Goal: Information Seeking & Learning: Check status

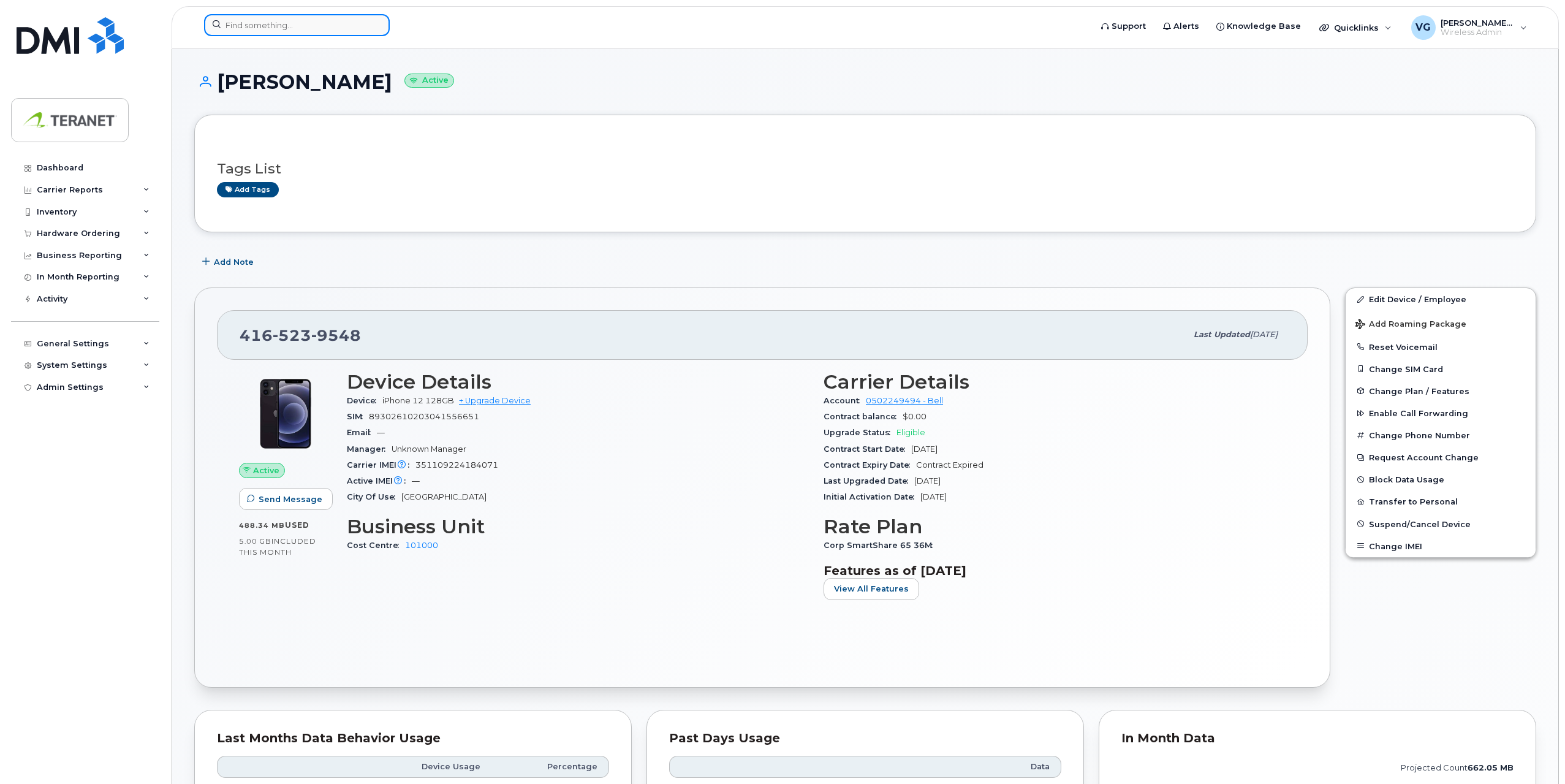
click at [302, 25] on input at bounding box center [297, 25] width 186 height 22
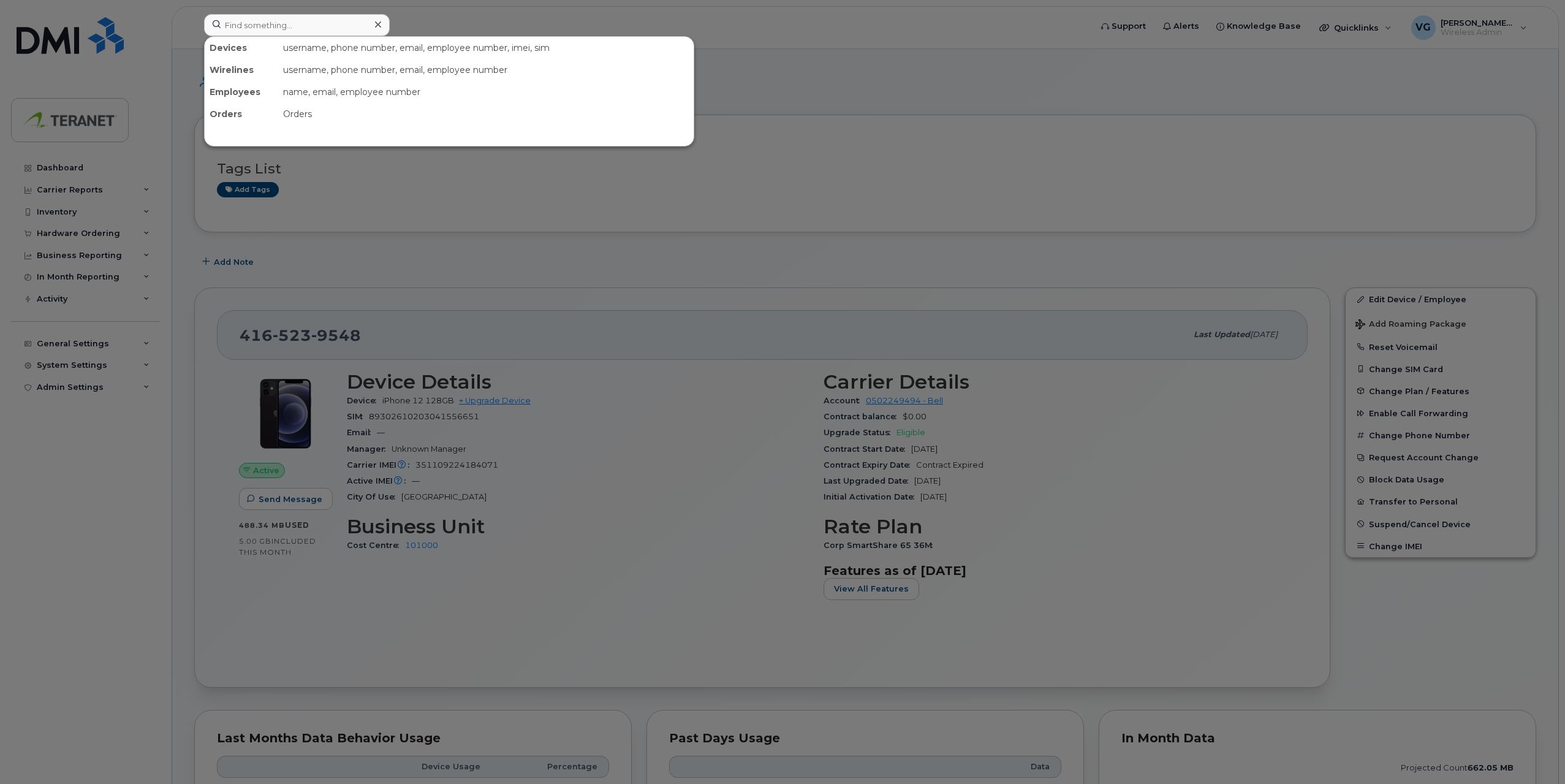
click at [721, 43] on div at bounding box center [782, 392] width 1565 height 784
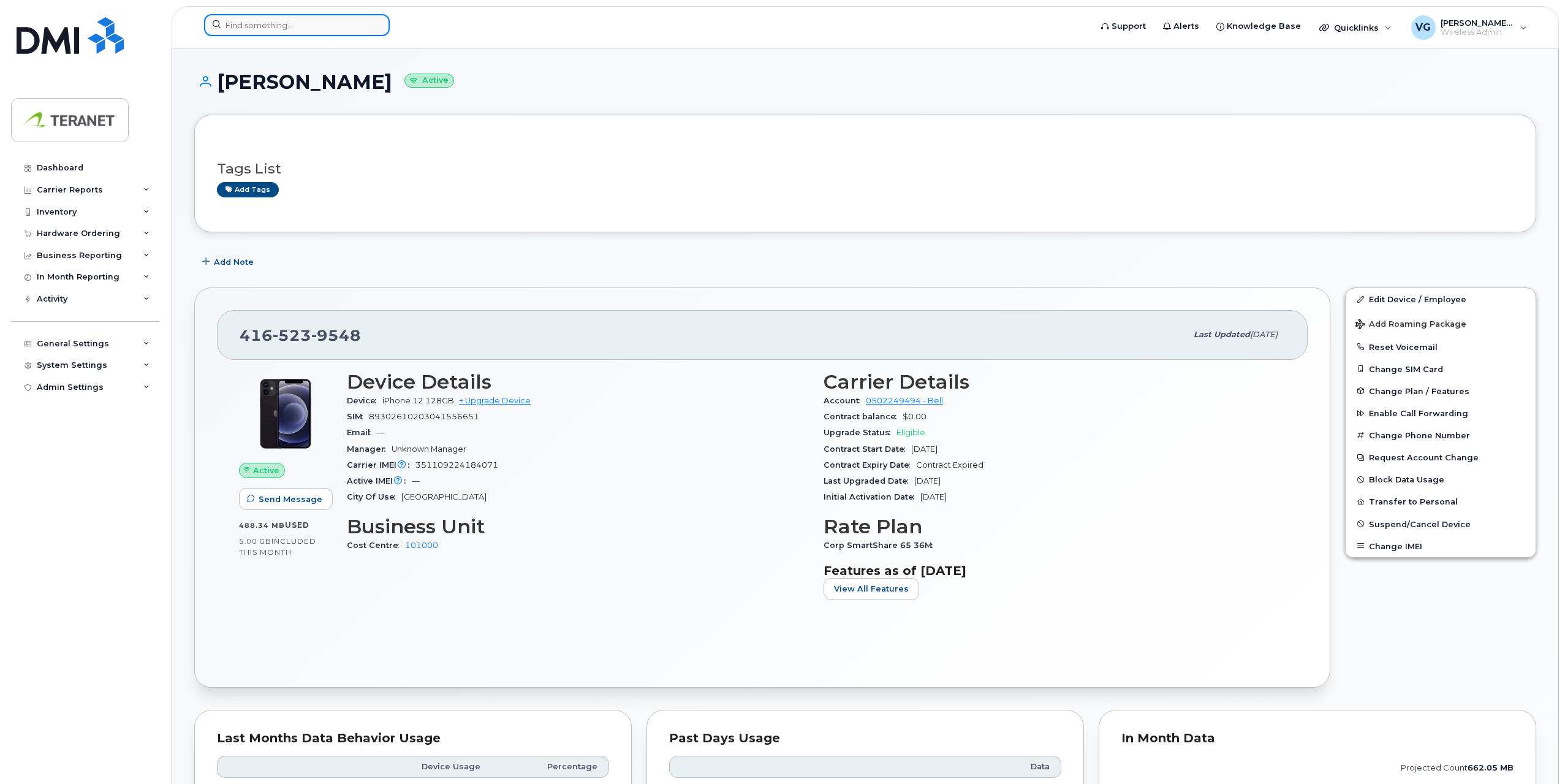
click at [360, 31] on input at bounding box center [297, 25] width 186 height 22
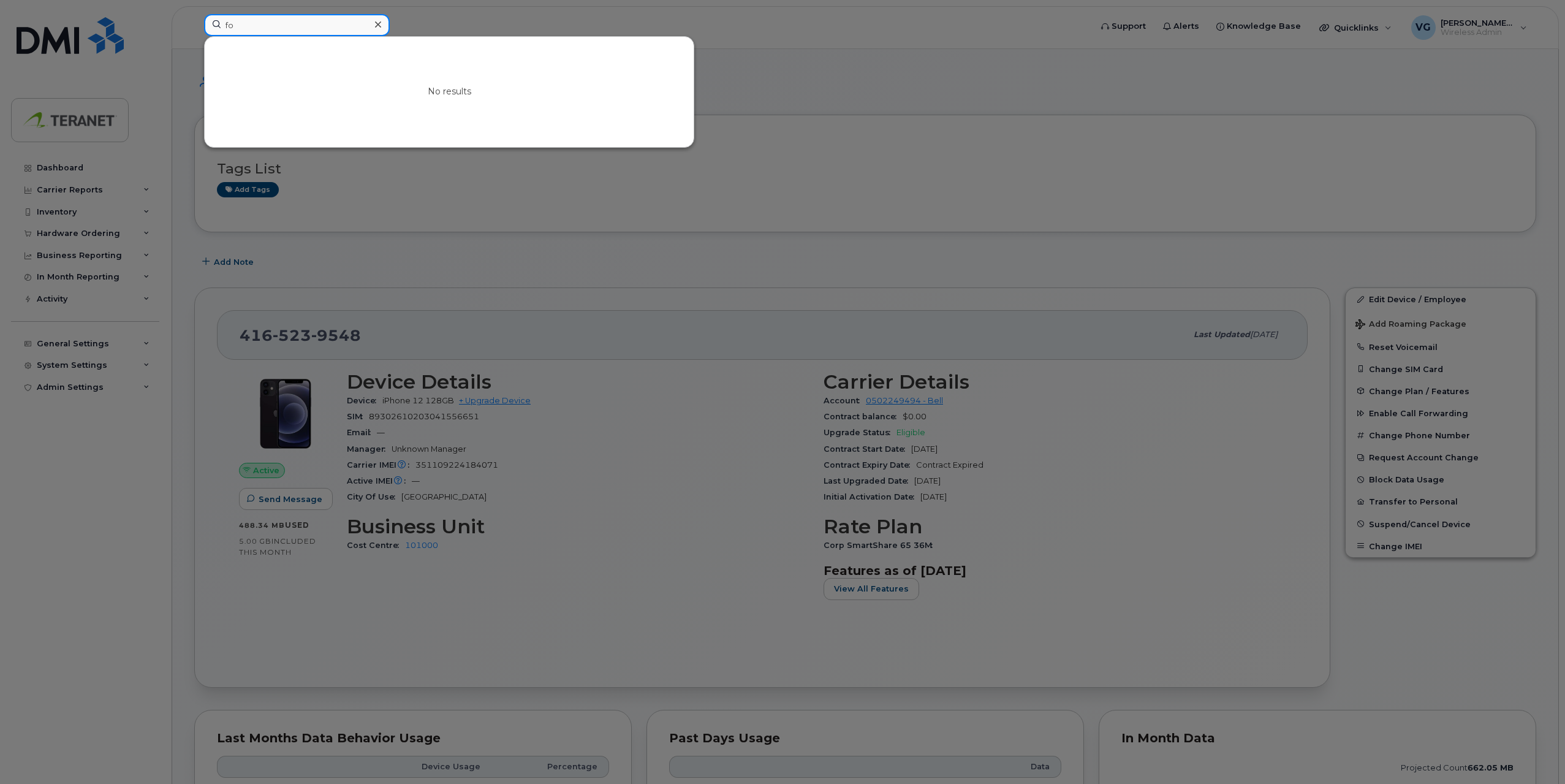
type input "f"
type input "p"
click at [83, 531] on div at bounding box center [782, 392] width 1565 height 784
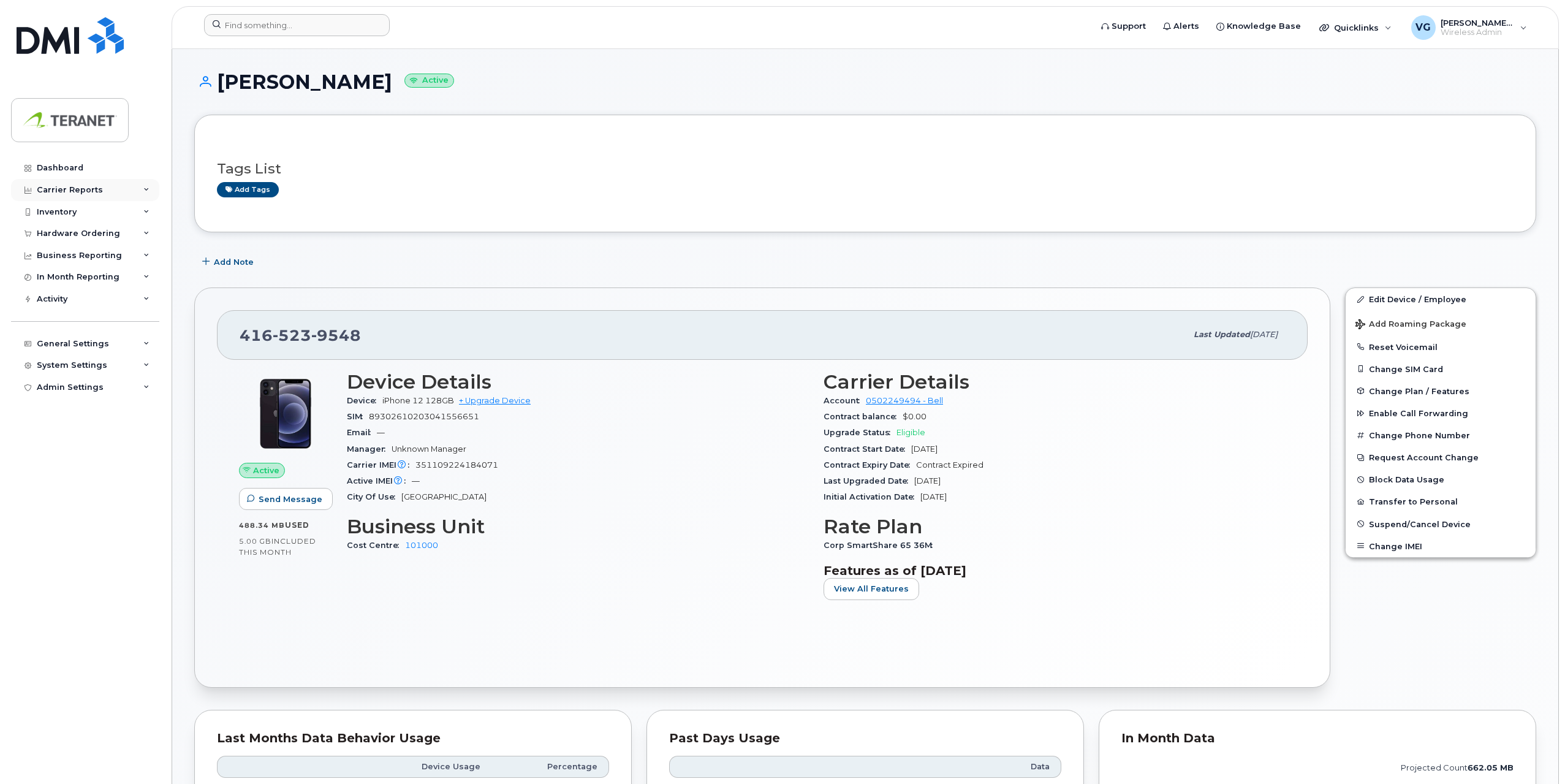
click at [90, 188] on div "Carrier Reports" at bounding box center [69, 189] width 66 height 9
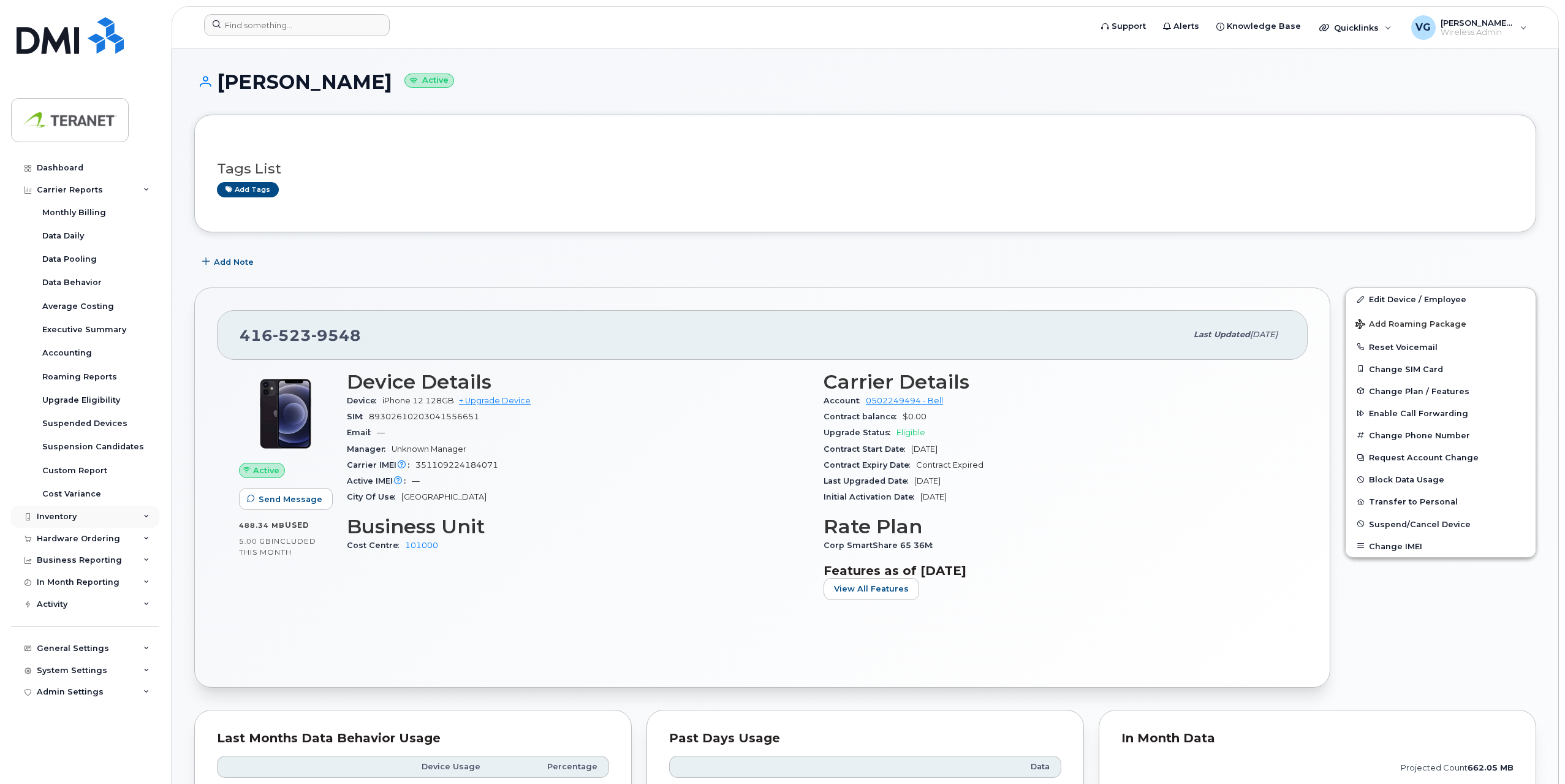
click at [50, 520] on div "Inventory" at bounding box center [56, 516] width 40 height 9
click at [95, 536] on div "Mobility Devices" at bounding box center [76, 539] width 69 height 11
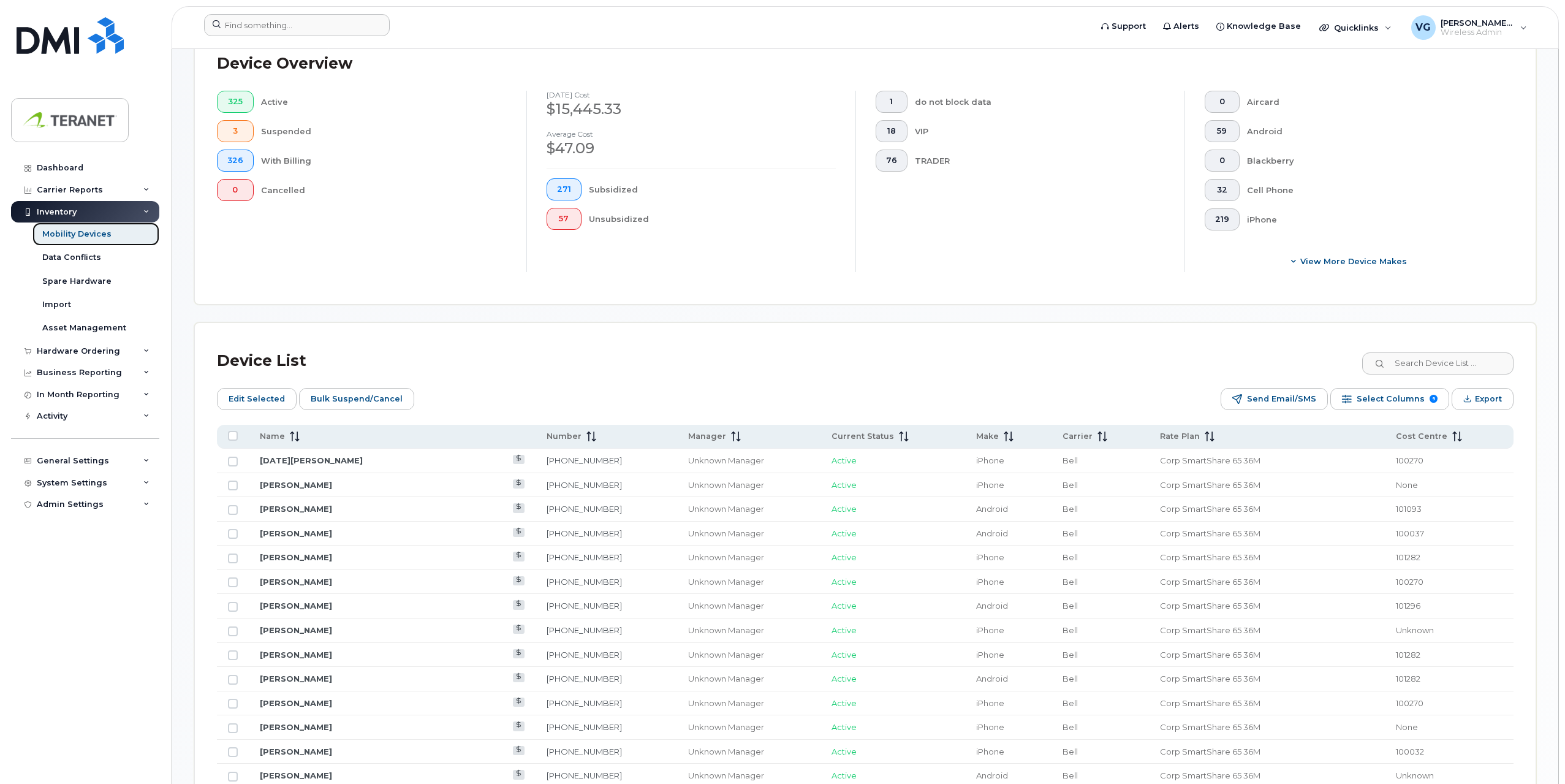
scroll to position [429, 0]
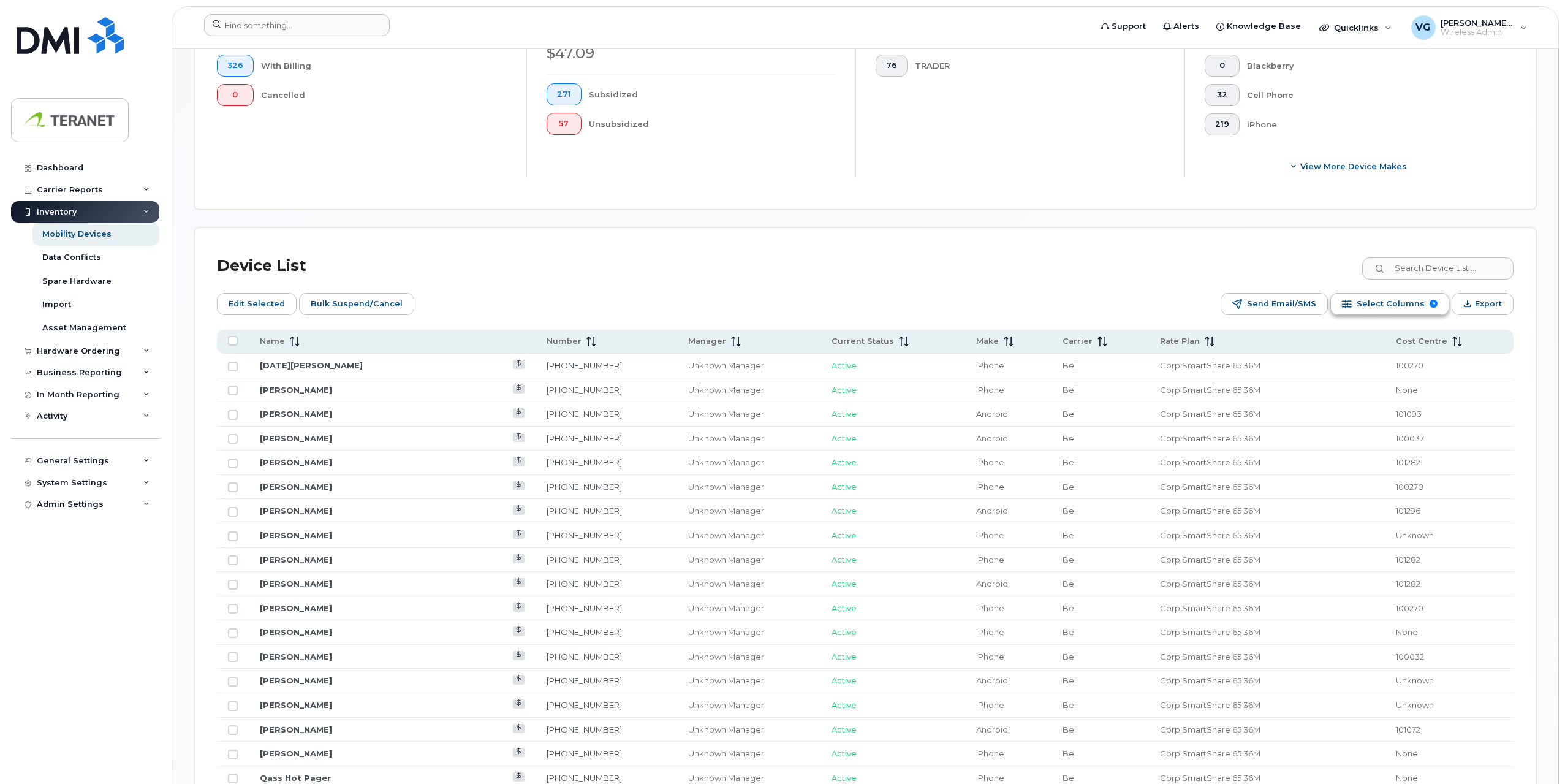
click at [1388, 306] on span "Select Columns" at bounding box center [1391, 304] width 68 height 19
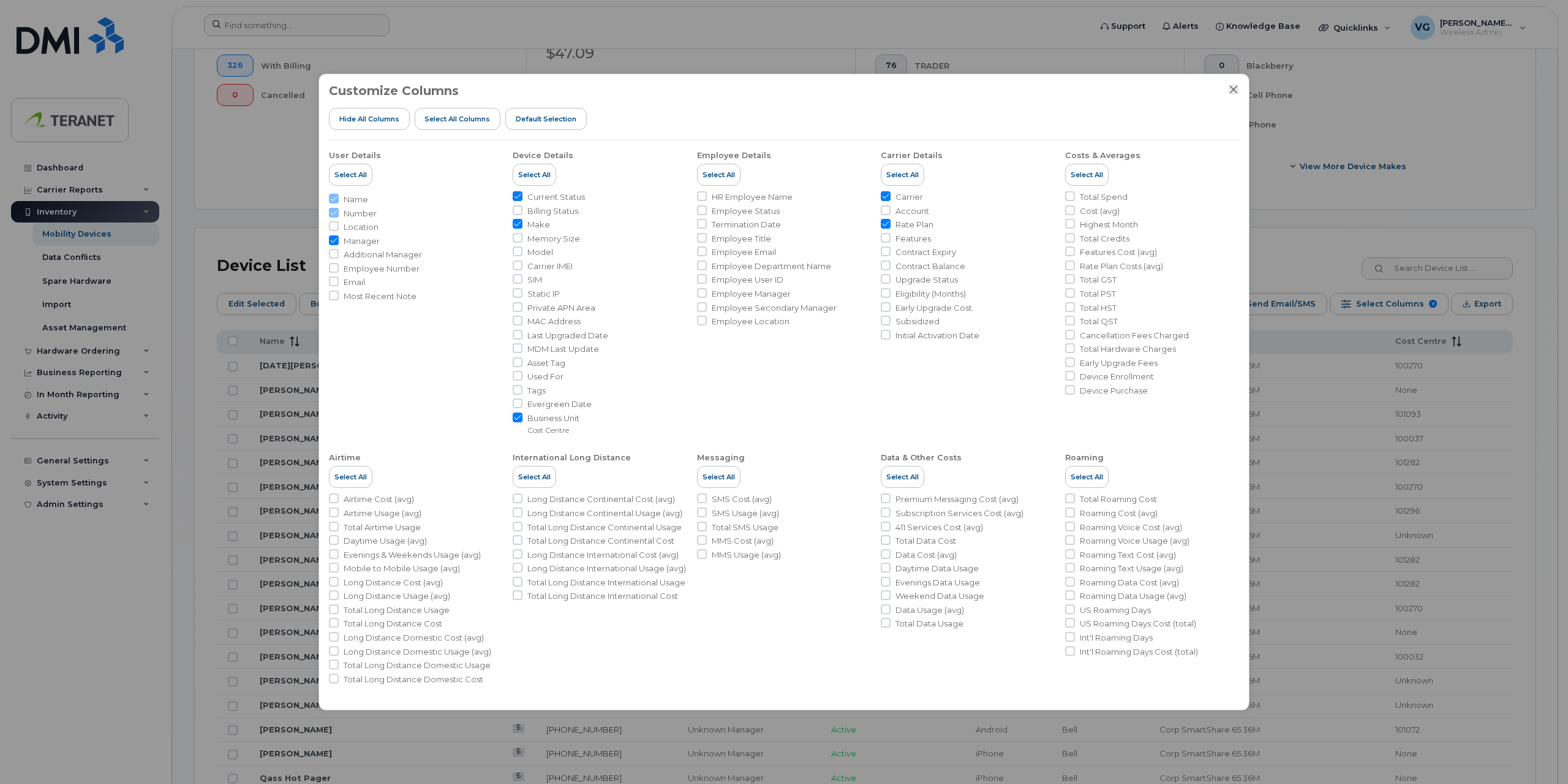
click at [1234, 93] on icon "Close" at bounding box center [1233, 89] width 9 height 9
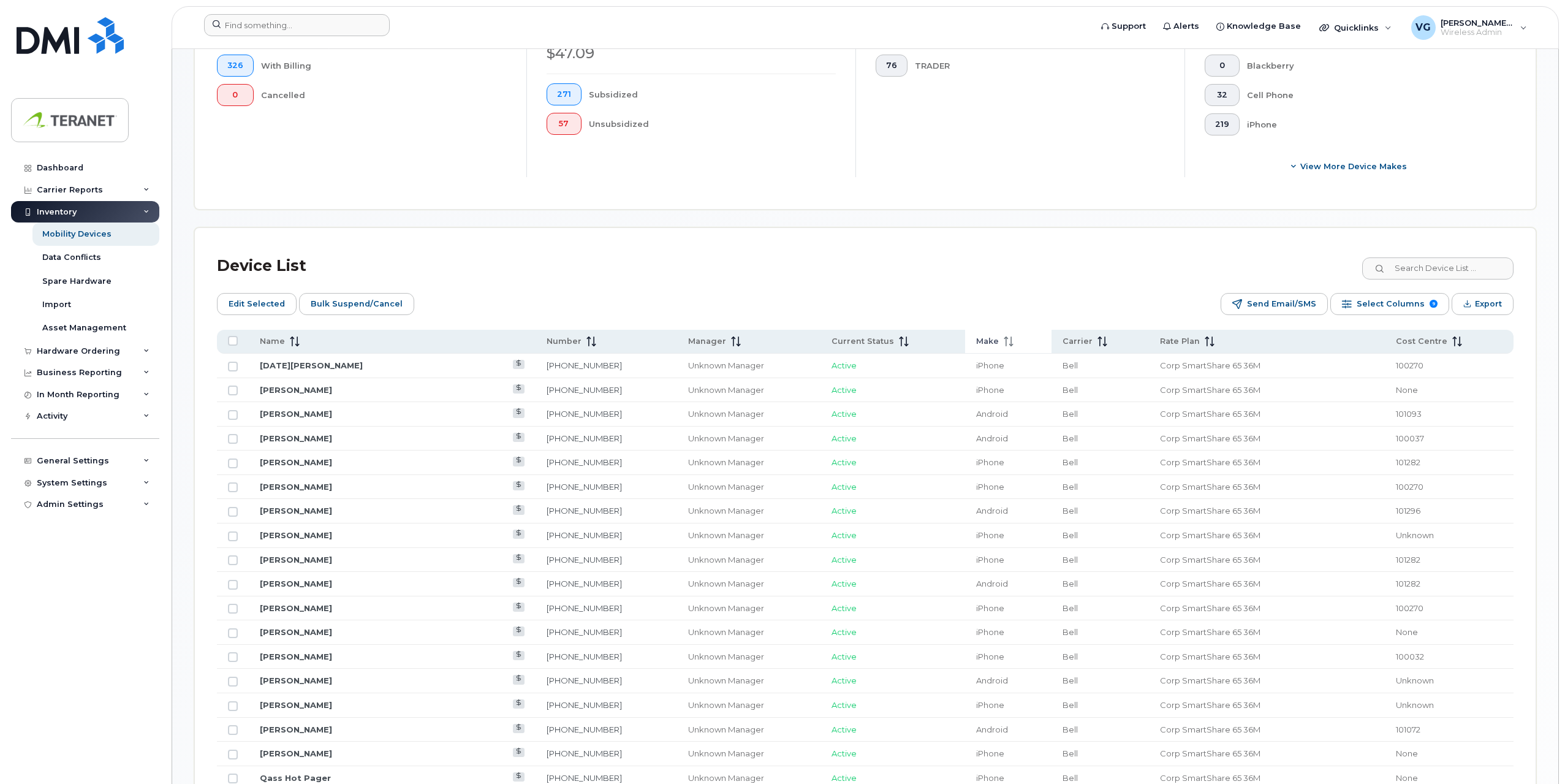
click at [989, 342] on div "Make" at bounding box center [1008, 341] width 64 height 11
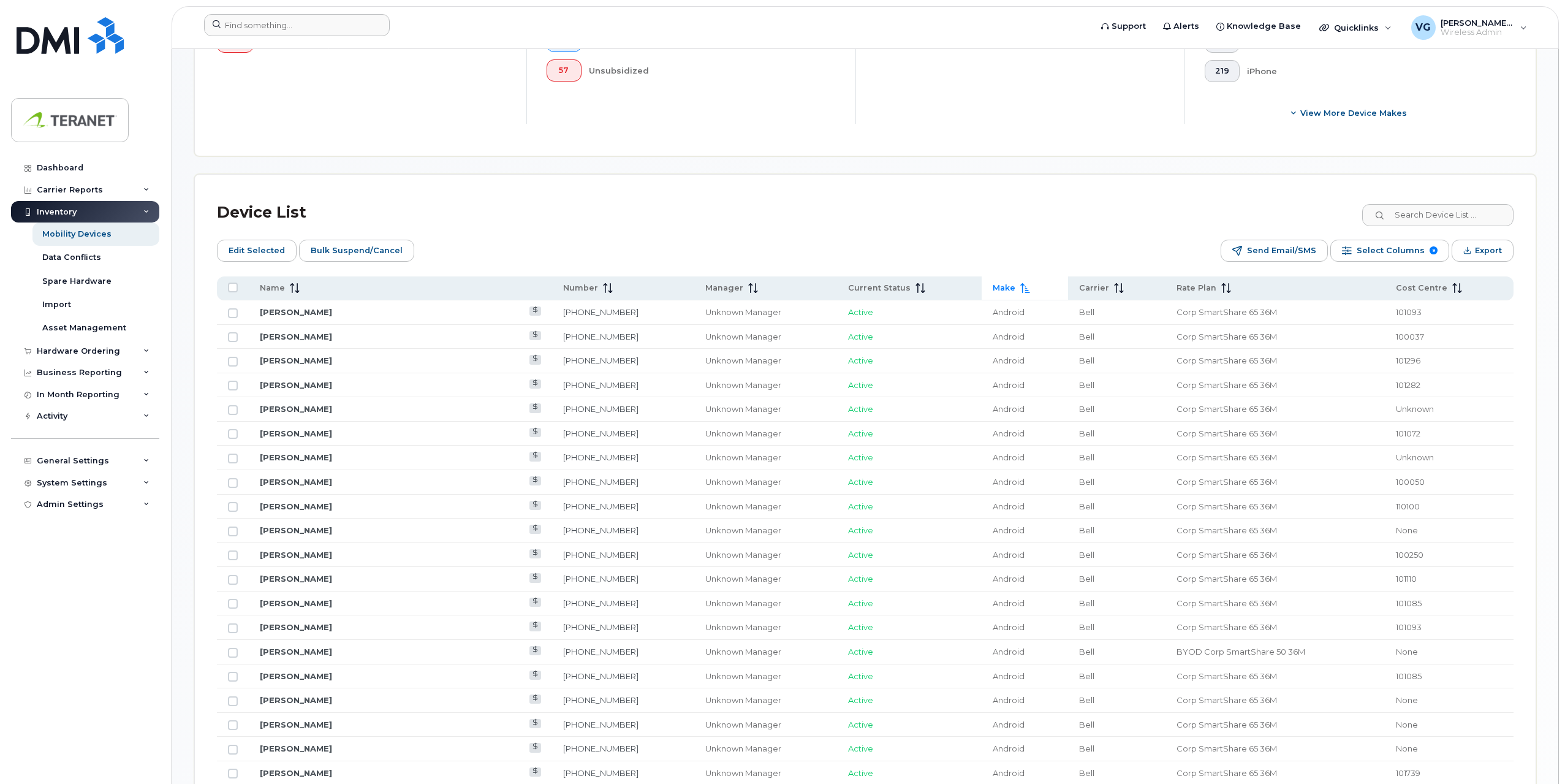
scroll to position [490, 0]
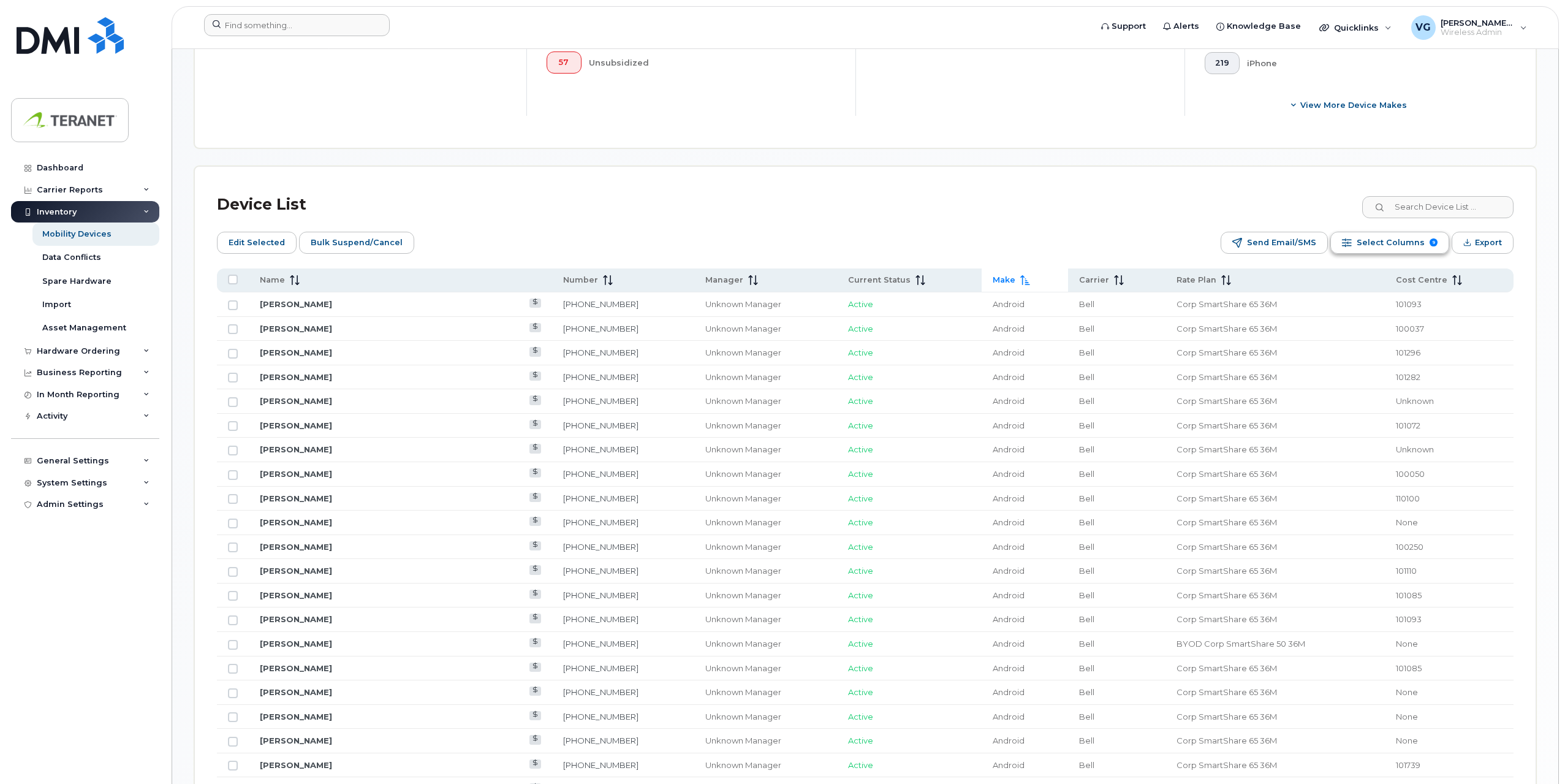
click at [1366, 246] on span "Select Columns" at bounding box center [1391, 243] width 68 height 19
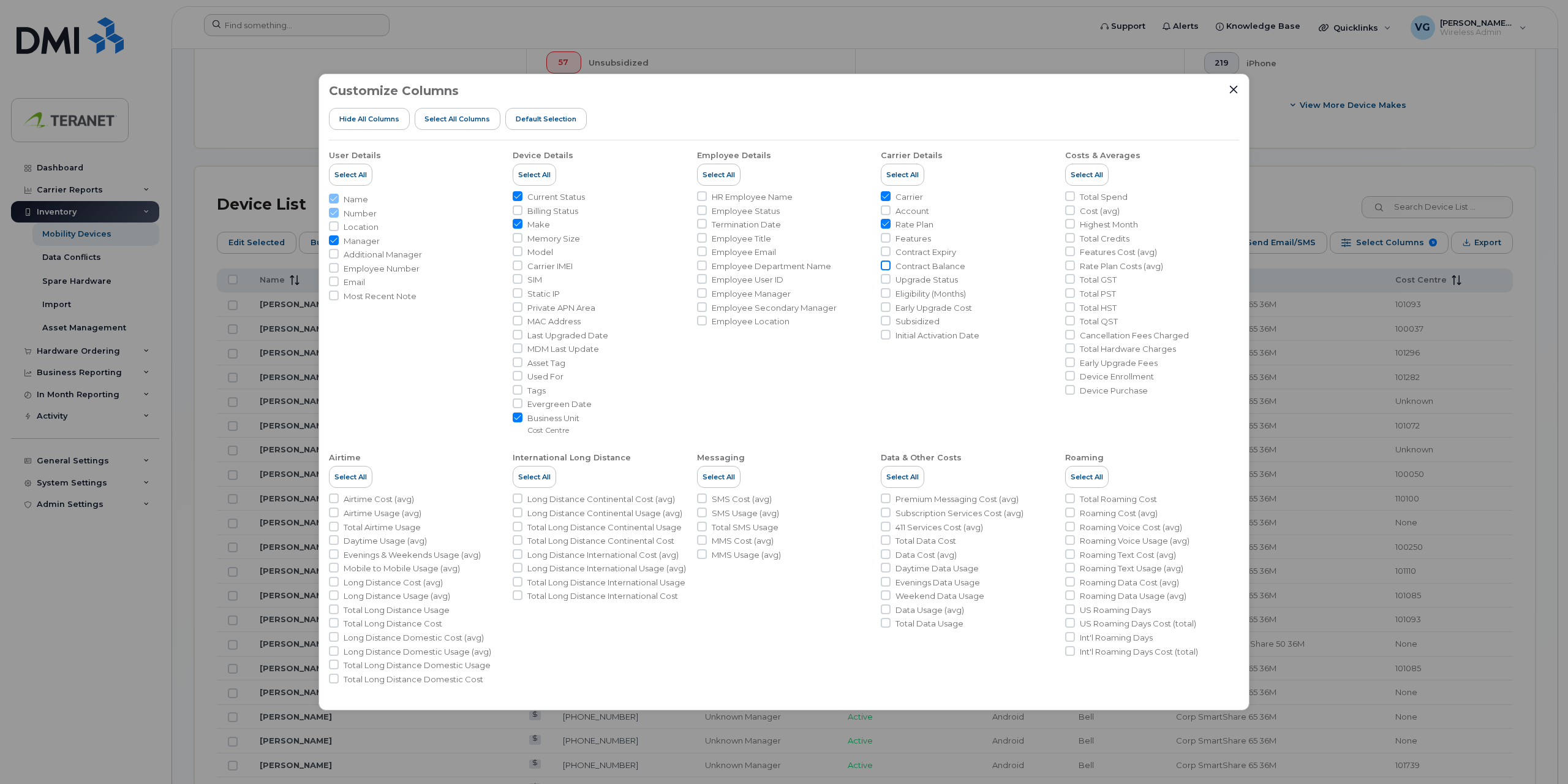
click at [884, 268] on input "Contract Balance" at bounding box center [885, 265] width 9 height 9
checkbox input "true"
click at [333, 240] on input "Manager" at bounding box center [333, 239] width 9 height 9
checkbox input "false"
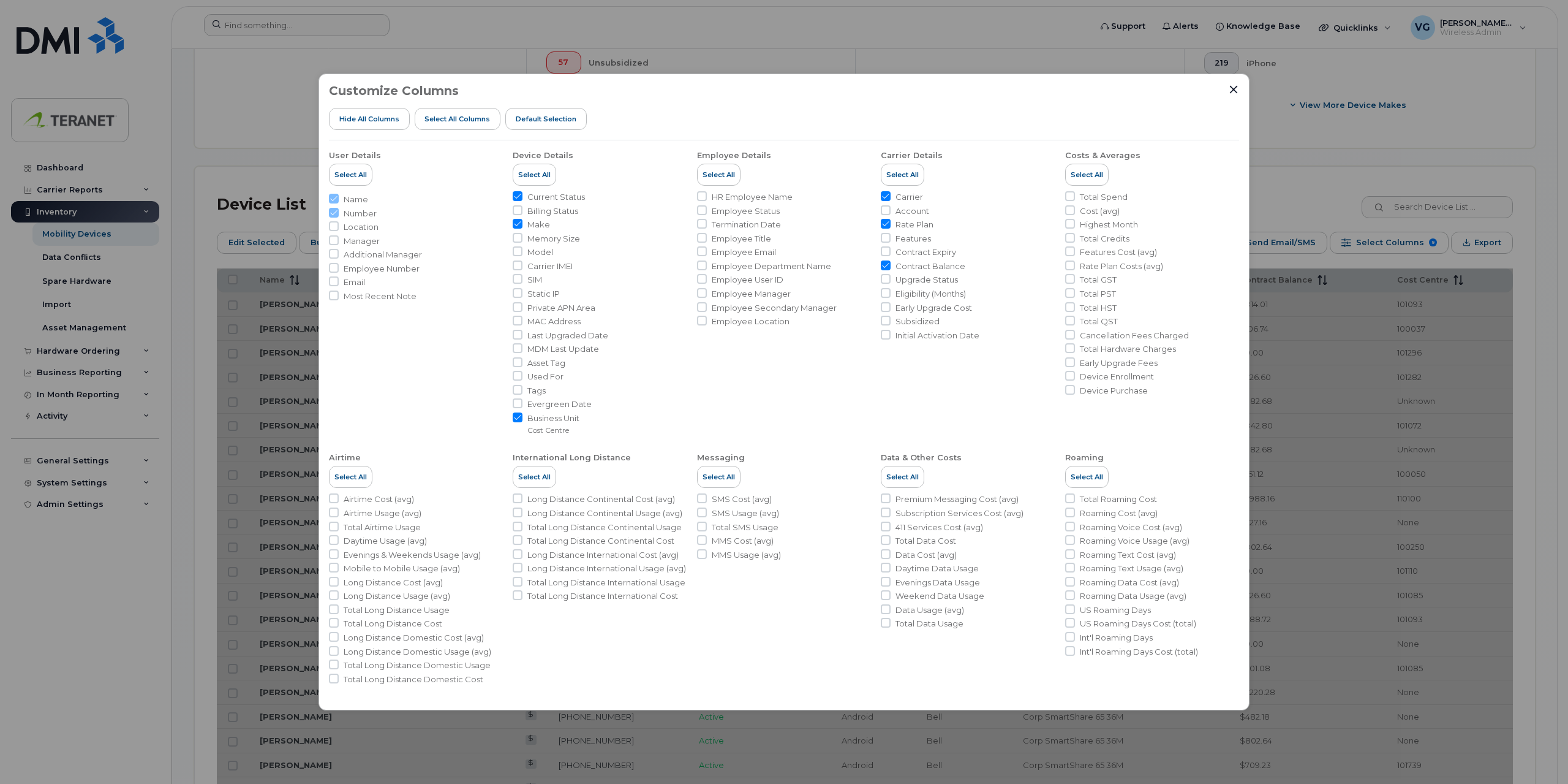
click at [520, 417] on input "Business Unit Cost Centre" at bounding box center [517, 416] width 9 height 9
checkbox input "false"
click at [1230, 94] on icon "Close" at bounding box center [1233, 89] width 9 height 9
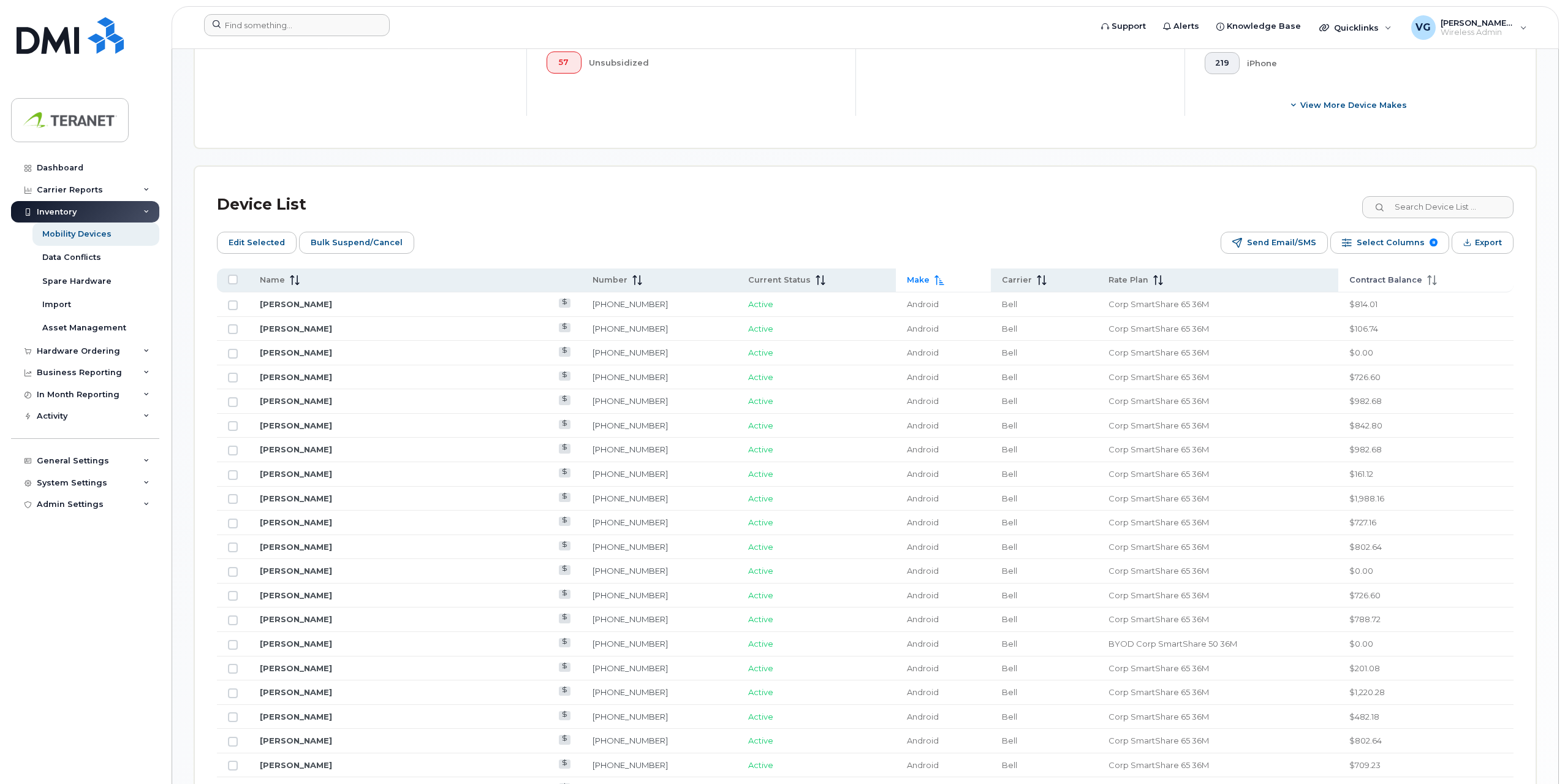
click at [1372, 276] on span "Contract Balance" at bounding box center [1385, 280] width 73 height 11
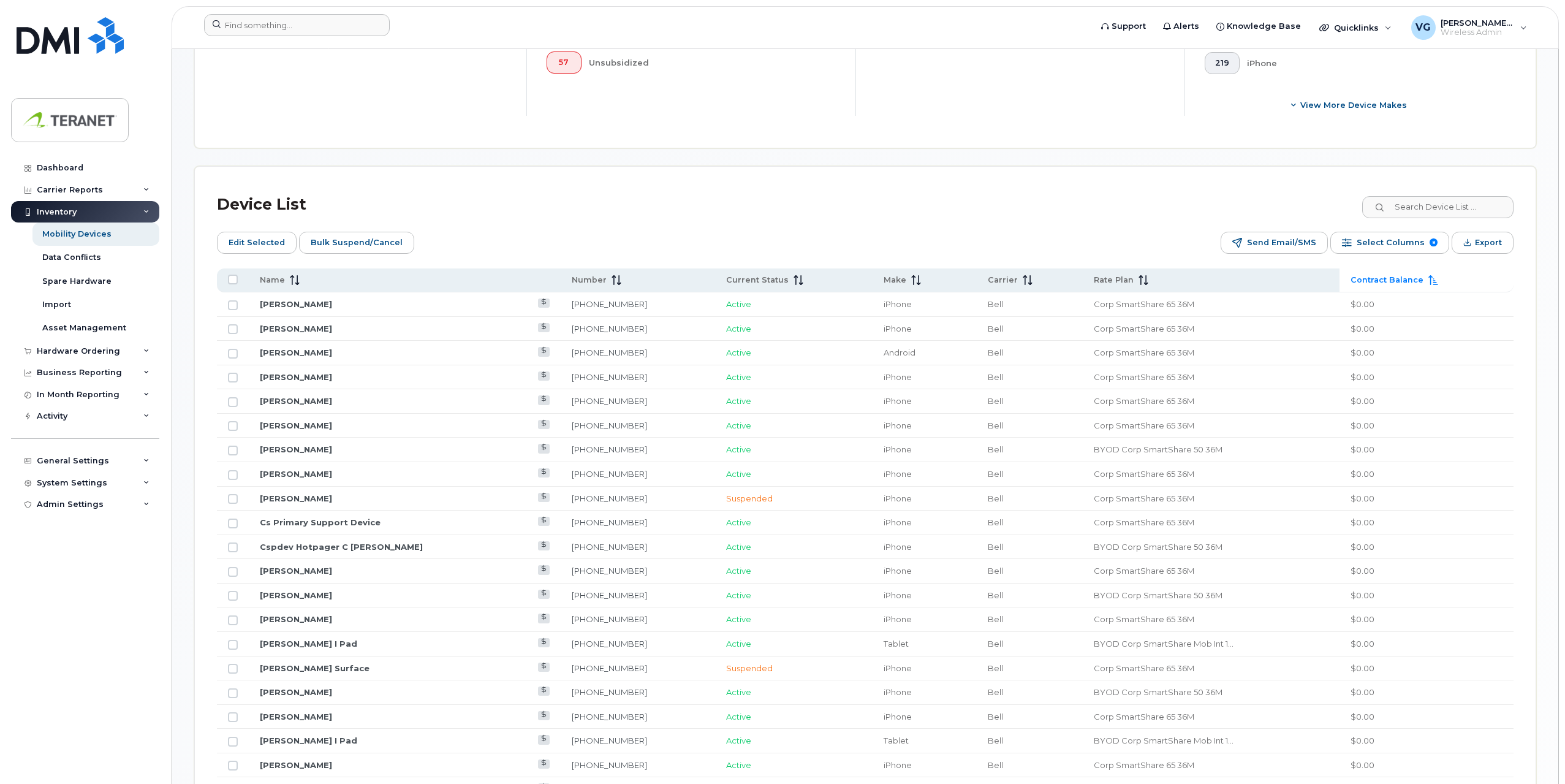
click at [1375, 281] on span "Contract Balance" at bounding box center [1387, 280] width 73 height 11
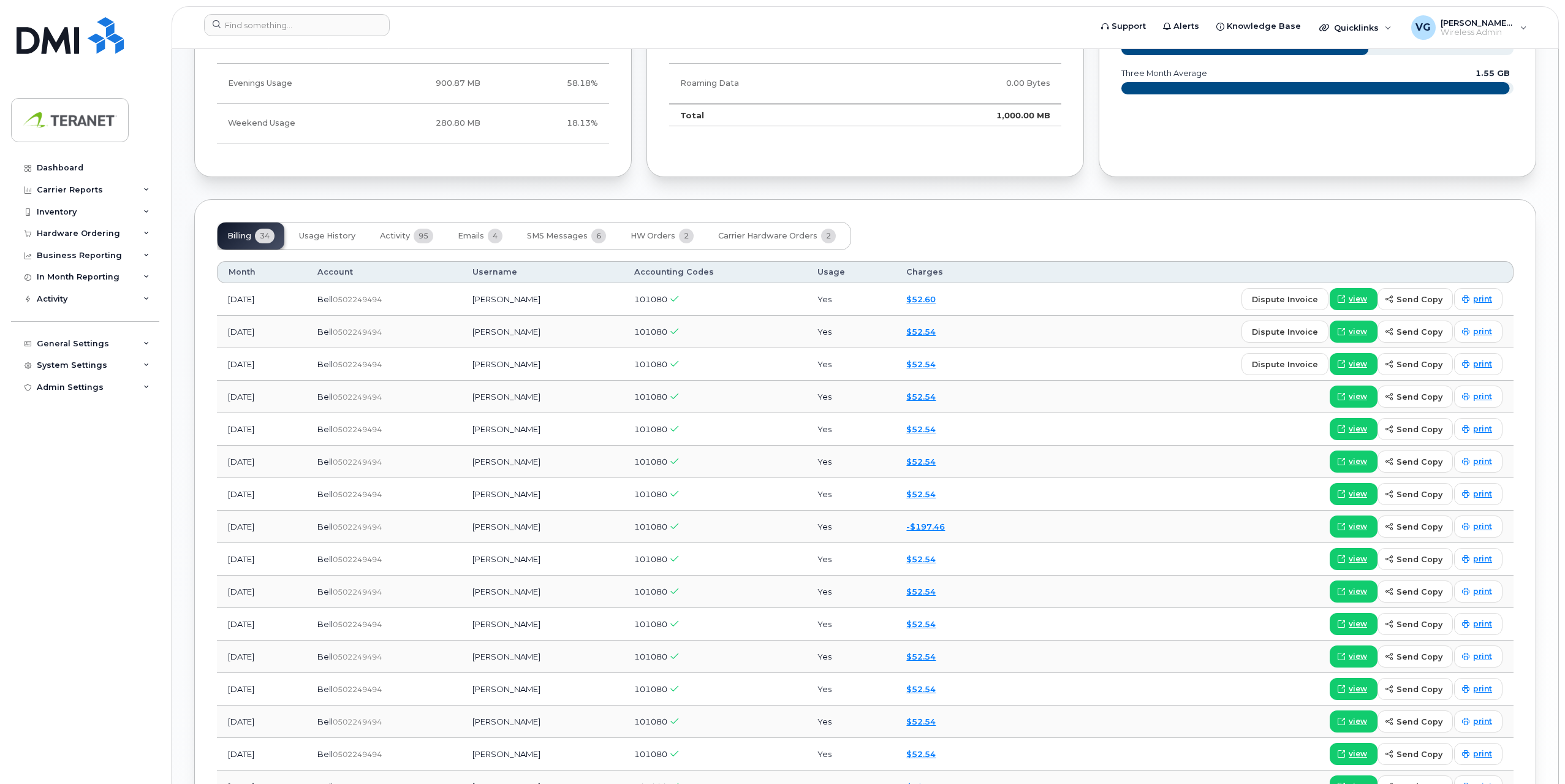
scroll to position [858, 0]
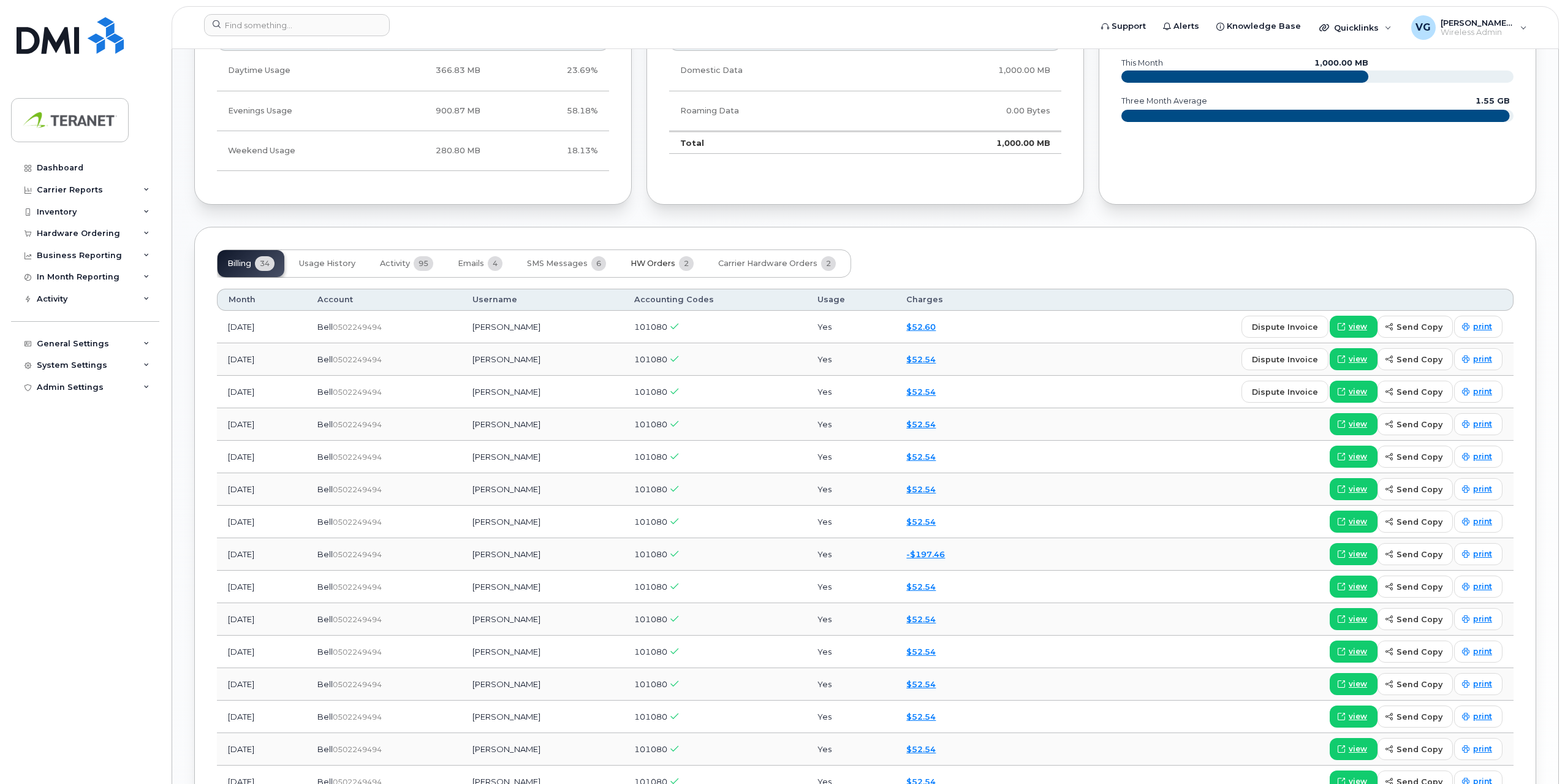
click at [657, 263] on span "HW Orders" at bounding box center [653, 262] width 44 height 9
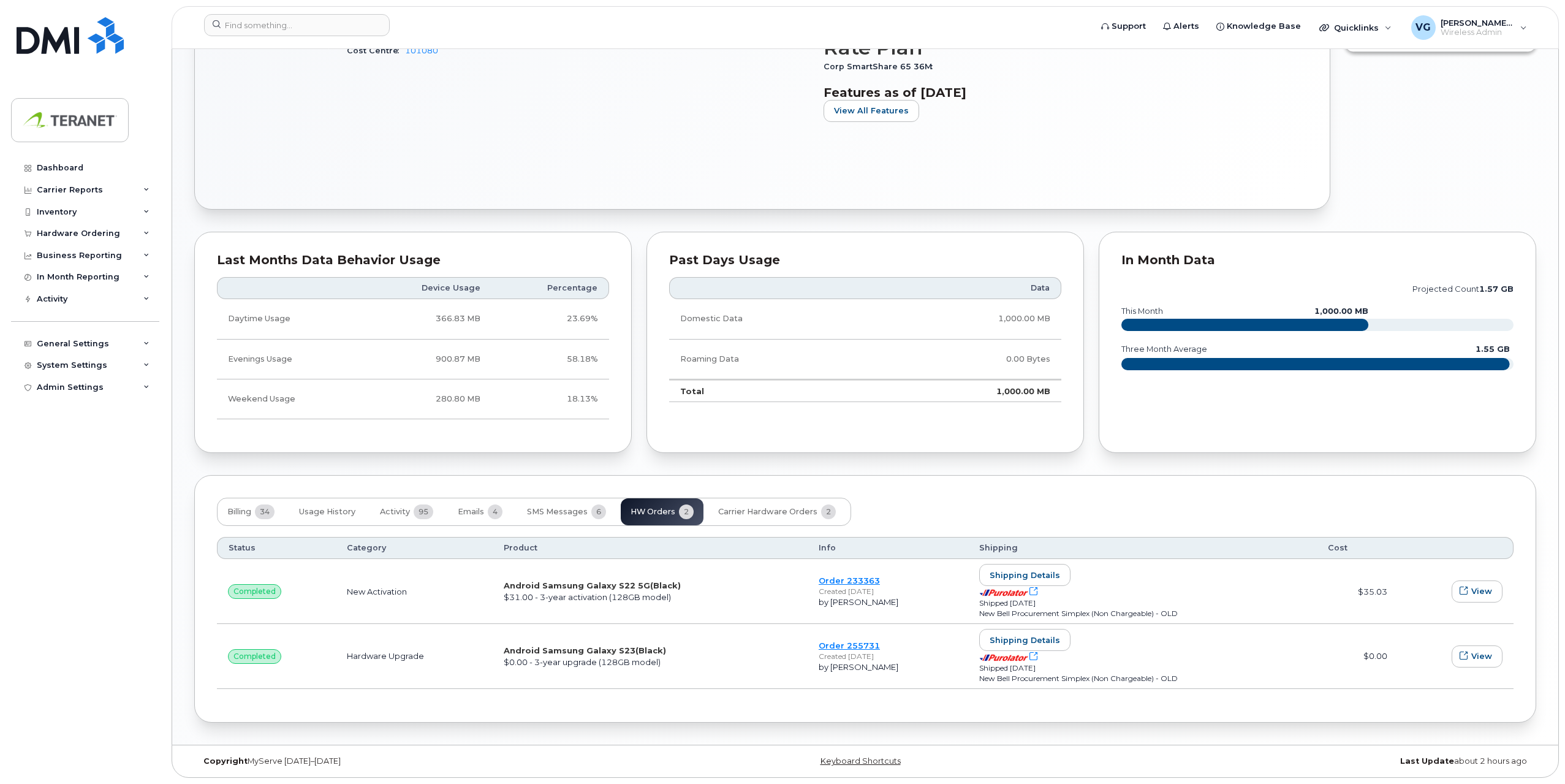
scroll to position [610, 0]
click at [767, 509] on span "Carrier Hardware Orders" at bounding box center [768, 511] width 99 height 9
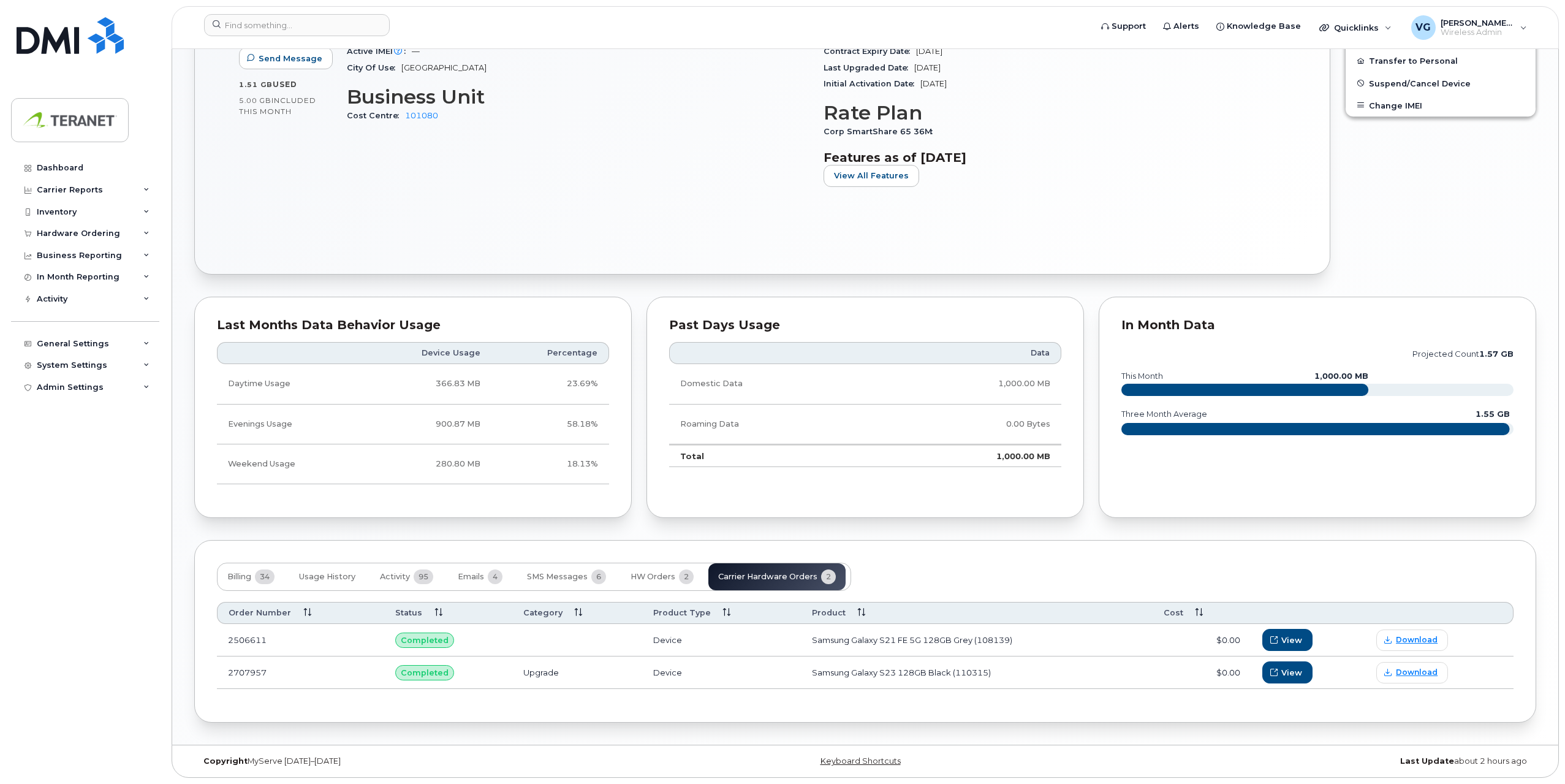
scroll to position [545, 0]
click at [405, 582] on button "Activity 95" at bounding box center [406, 577] width 73 height 27
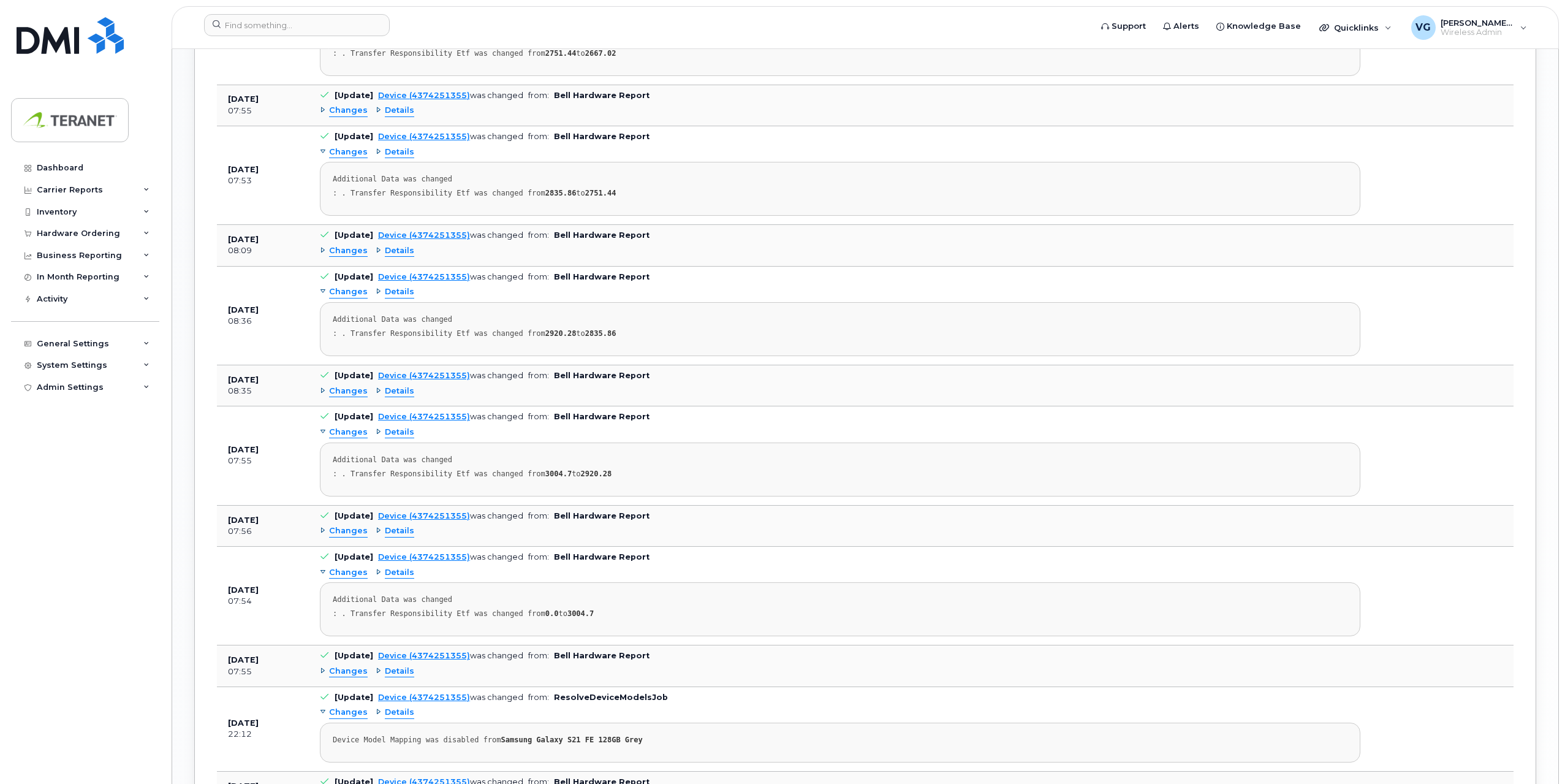
scroll to position [1586, 0]
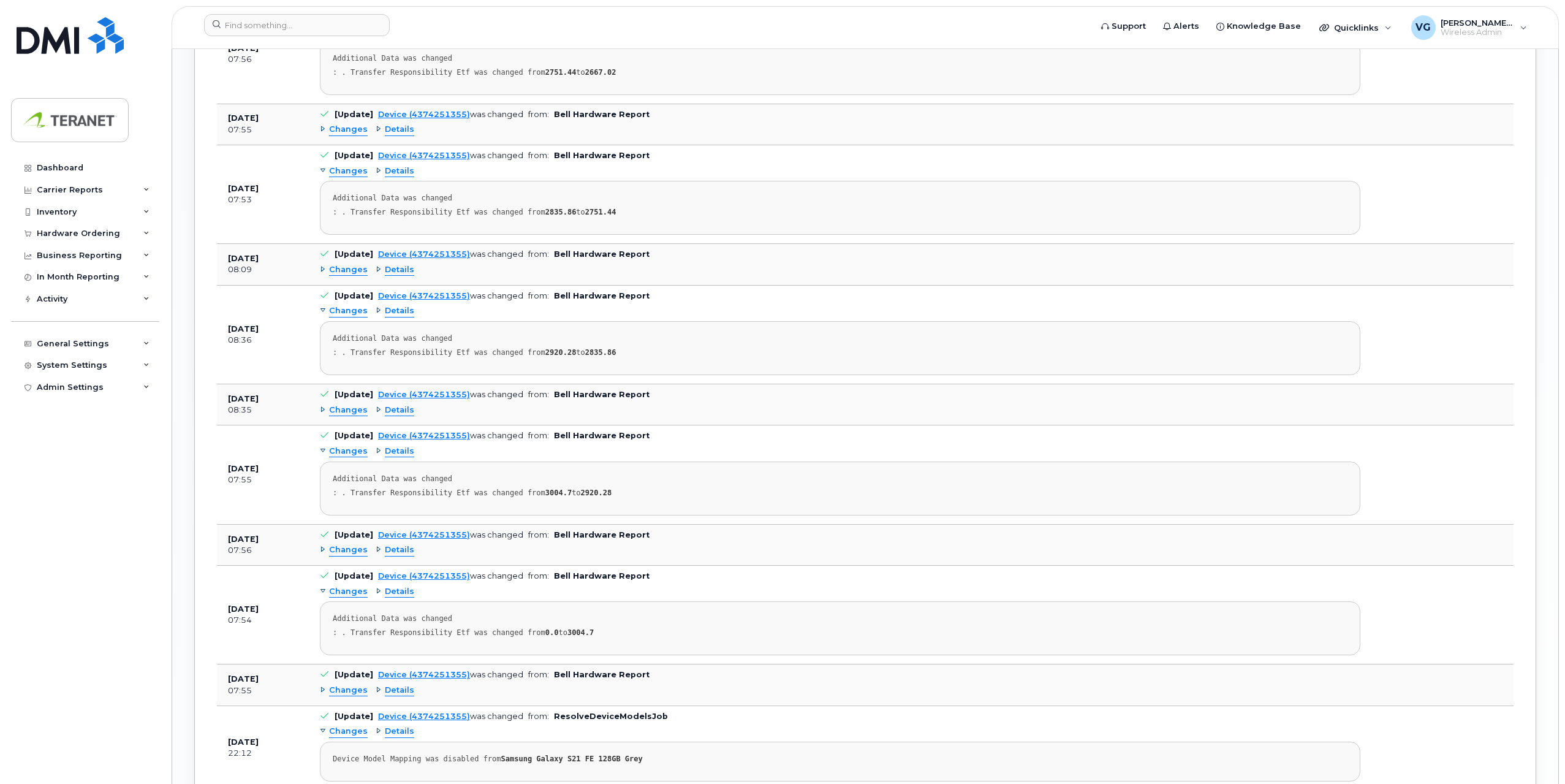
click at [399, 589] on span "Details" at bounding box center [399, 592] width 29 height 12
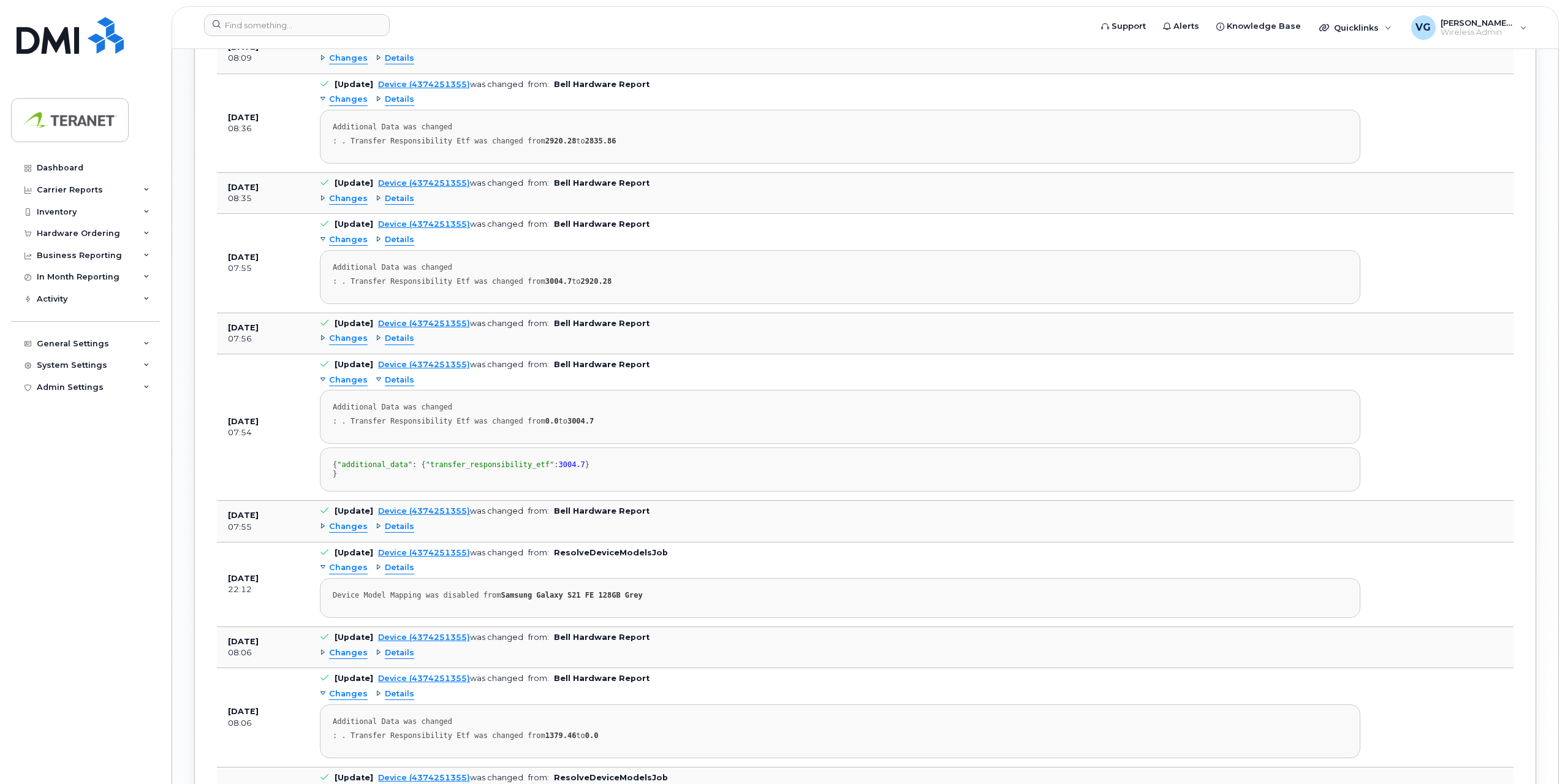
scroll to position [1893, 0]
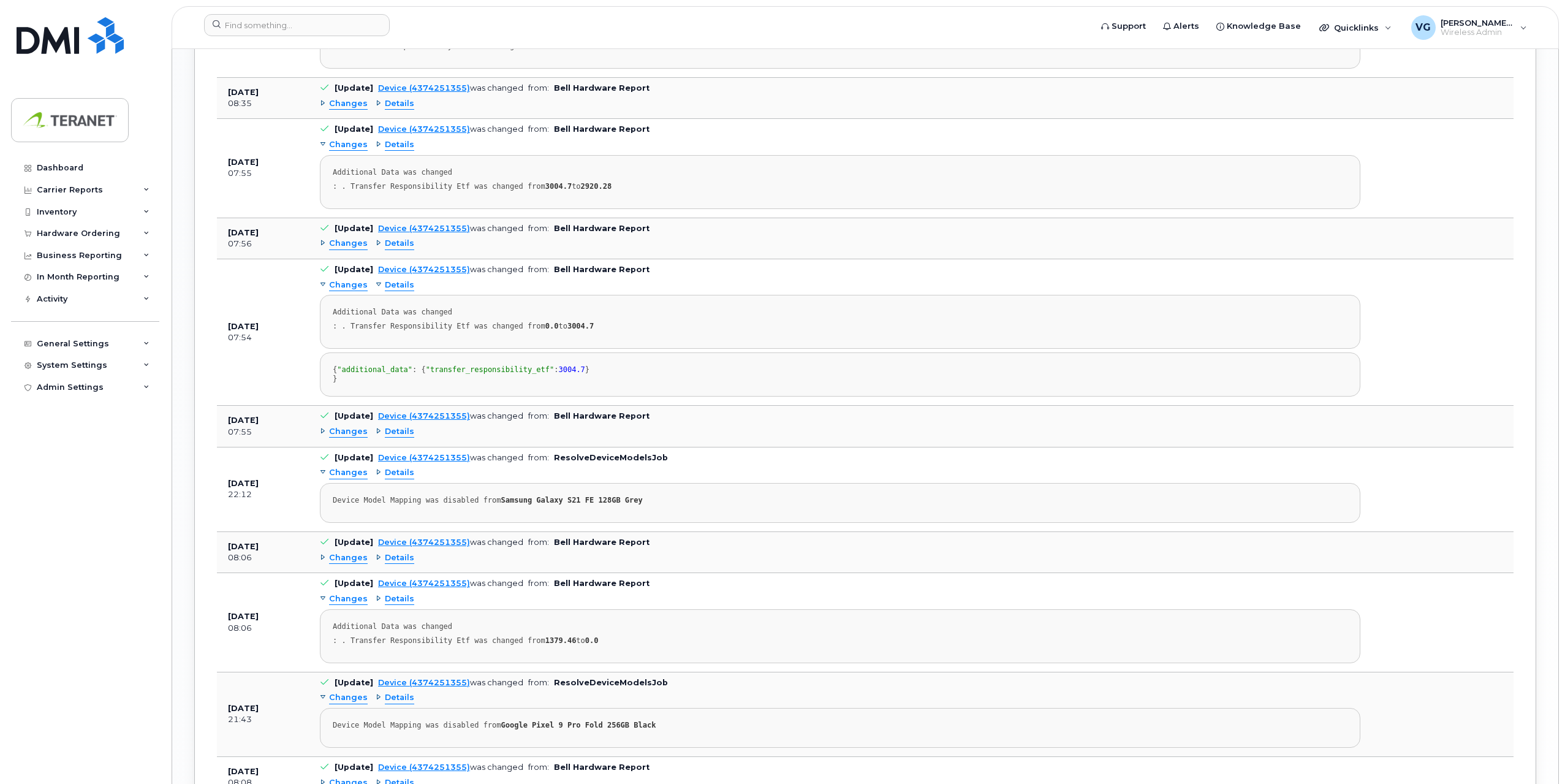
click at [401, 438] on span "Details" at bounding box center [399, 432] width 29 height 12
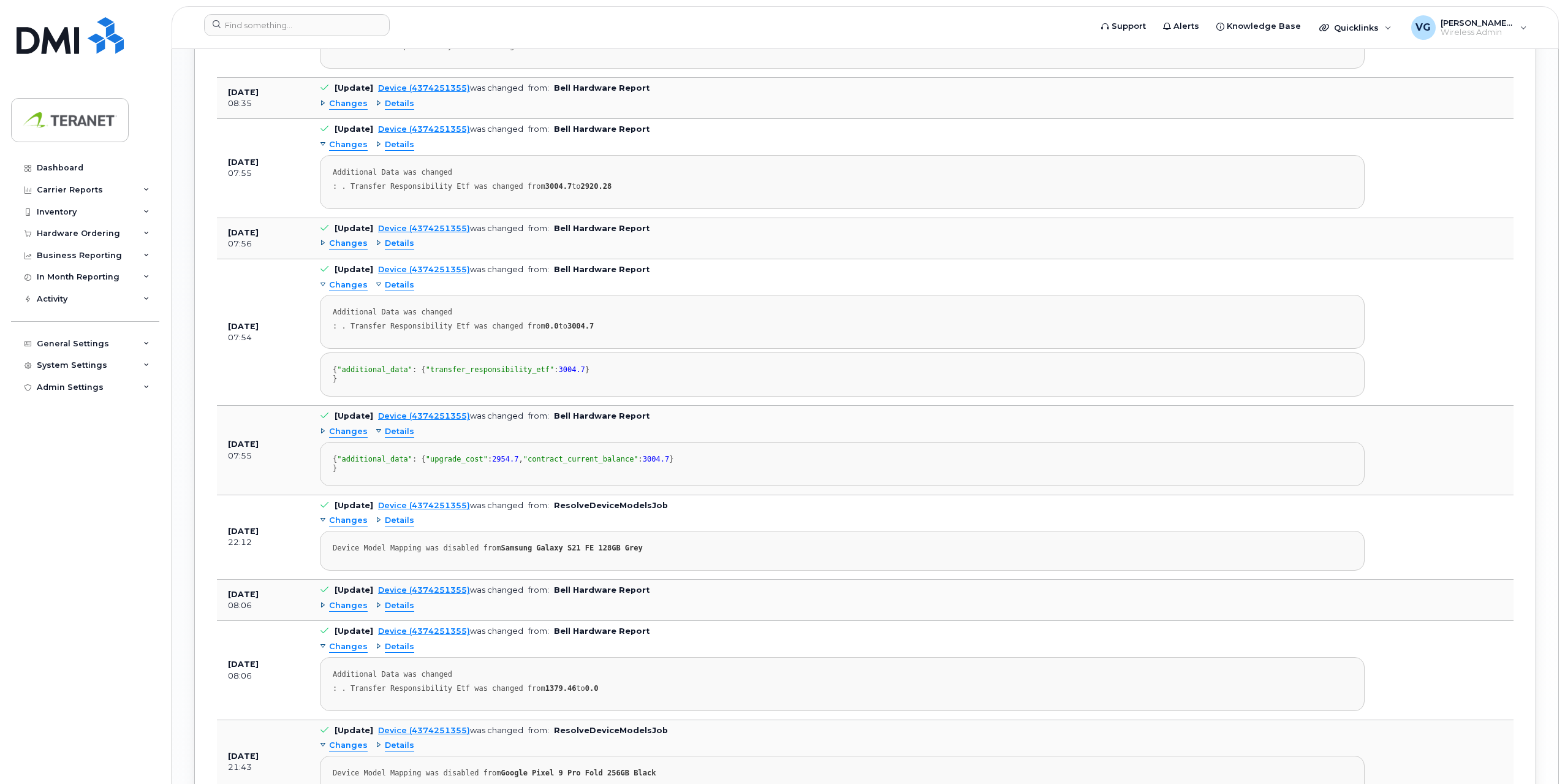
click at [390, 239] on span "Details" at bounding box center [399, 244] width 29 height 12
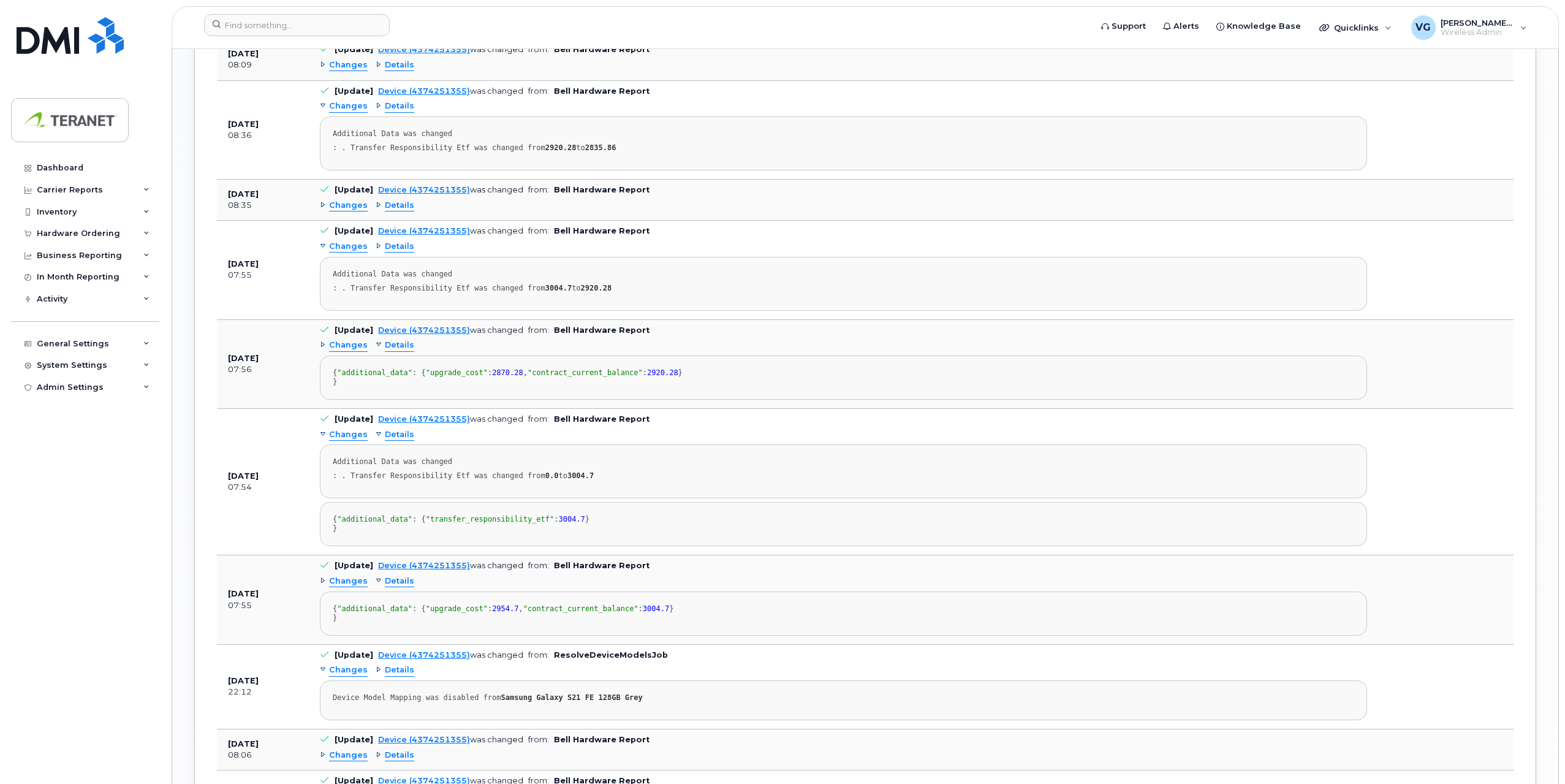
scroll to position [1770, 0]
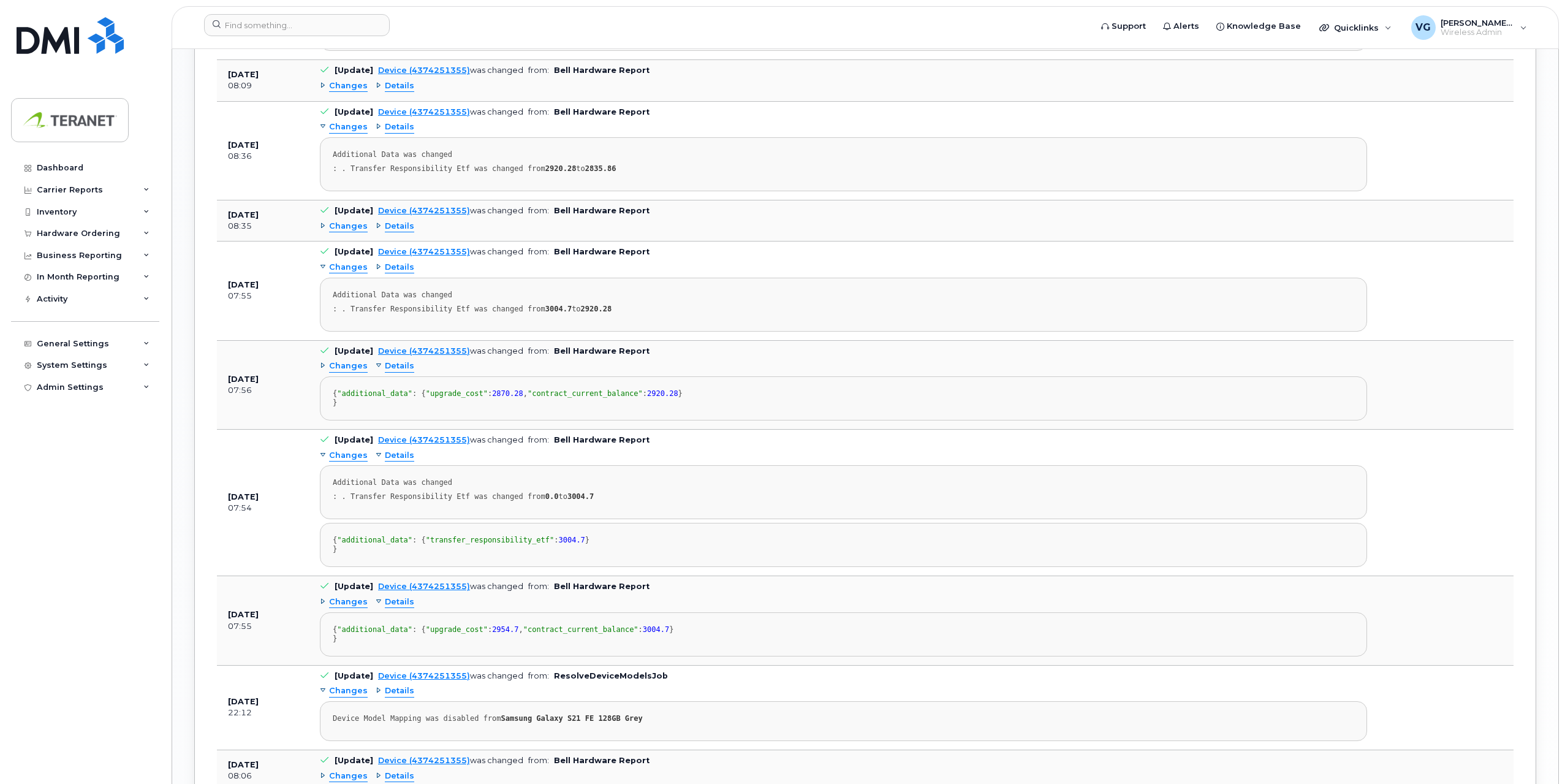
click at [407, 265] on span "Details" at bounding box center [399, 268] width 29 height 12
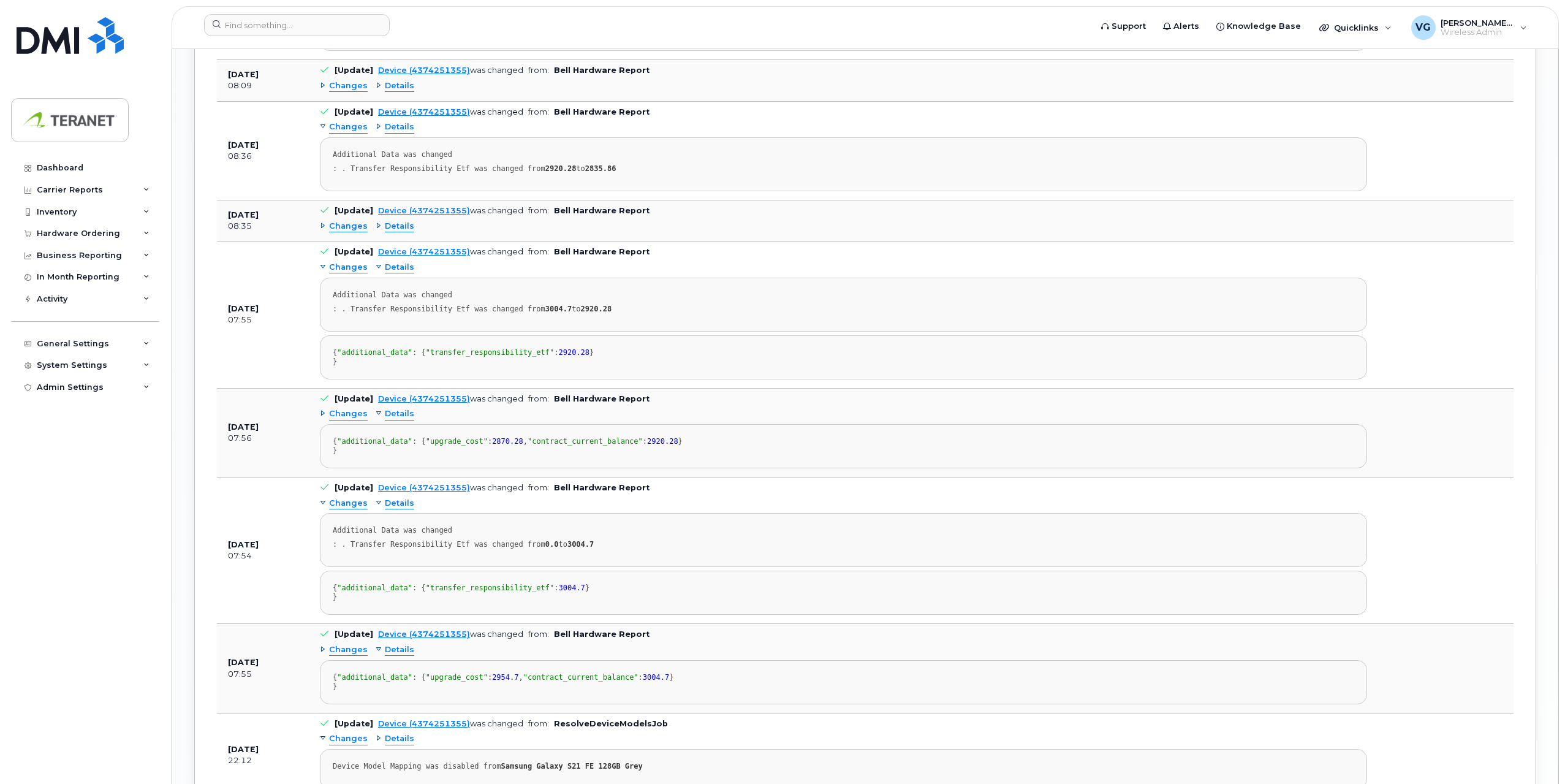
click at [399, 265] on span "Details" at bounding box center [399, 268] width 29 height 12
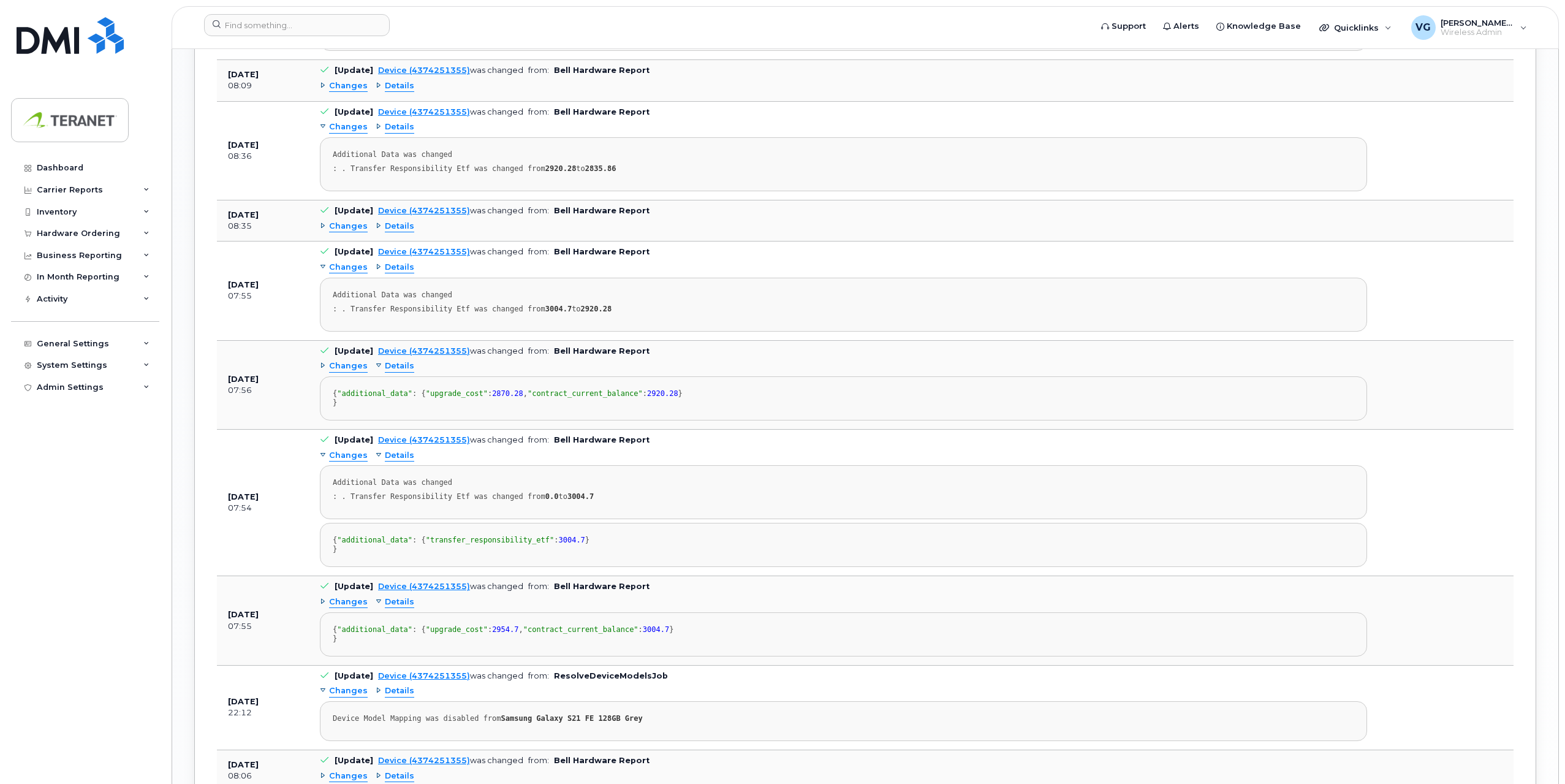
click at [399, 265] on span "Details" at bounding box center [399, 268] width 29 height 12
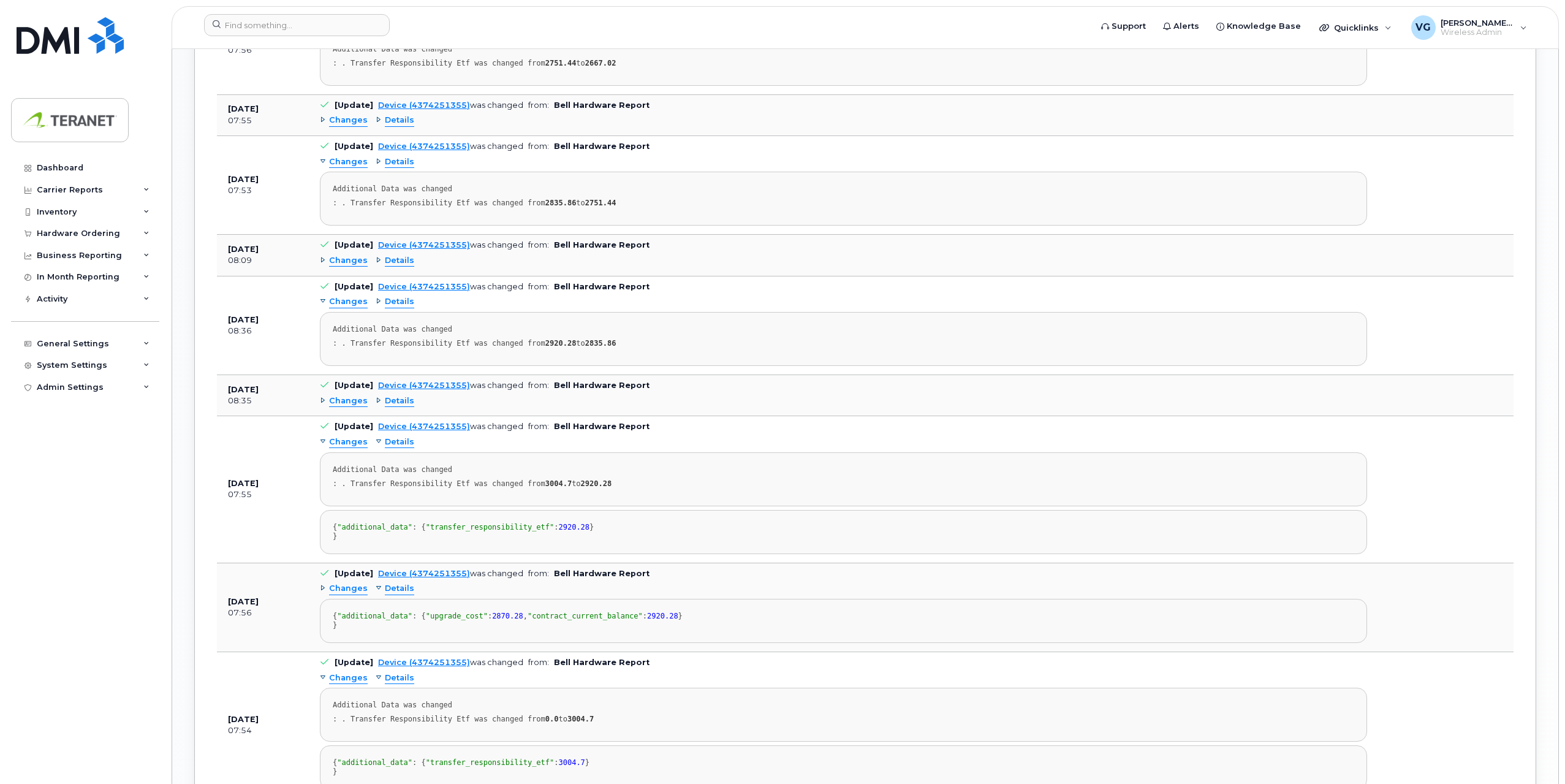
scroll to position [1586, 0]
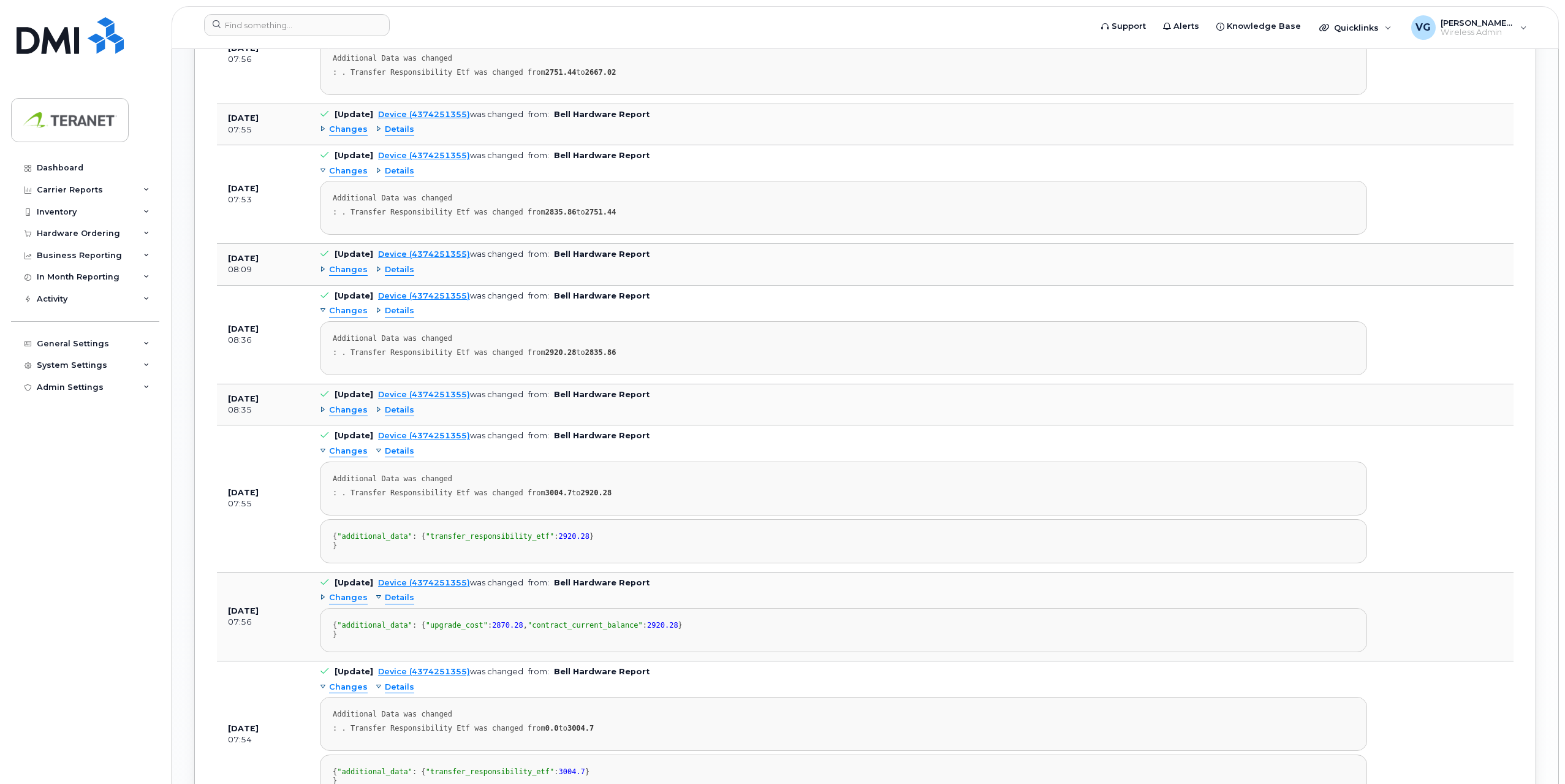
click at [390, 413] on span "Details" at bounding box center [399, 410] width 29 height 12
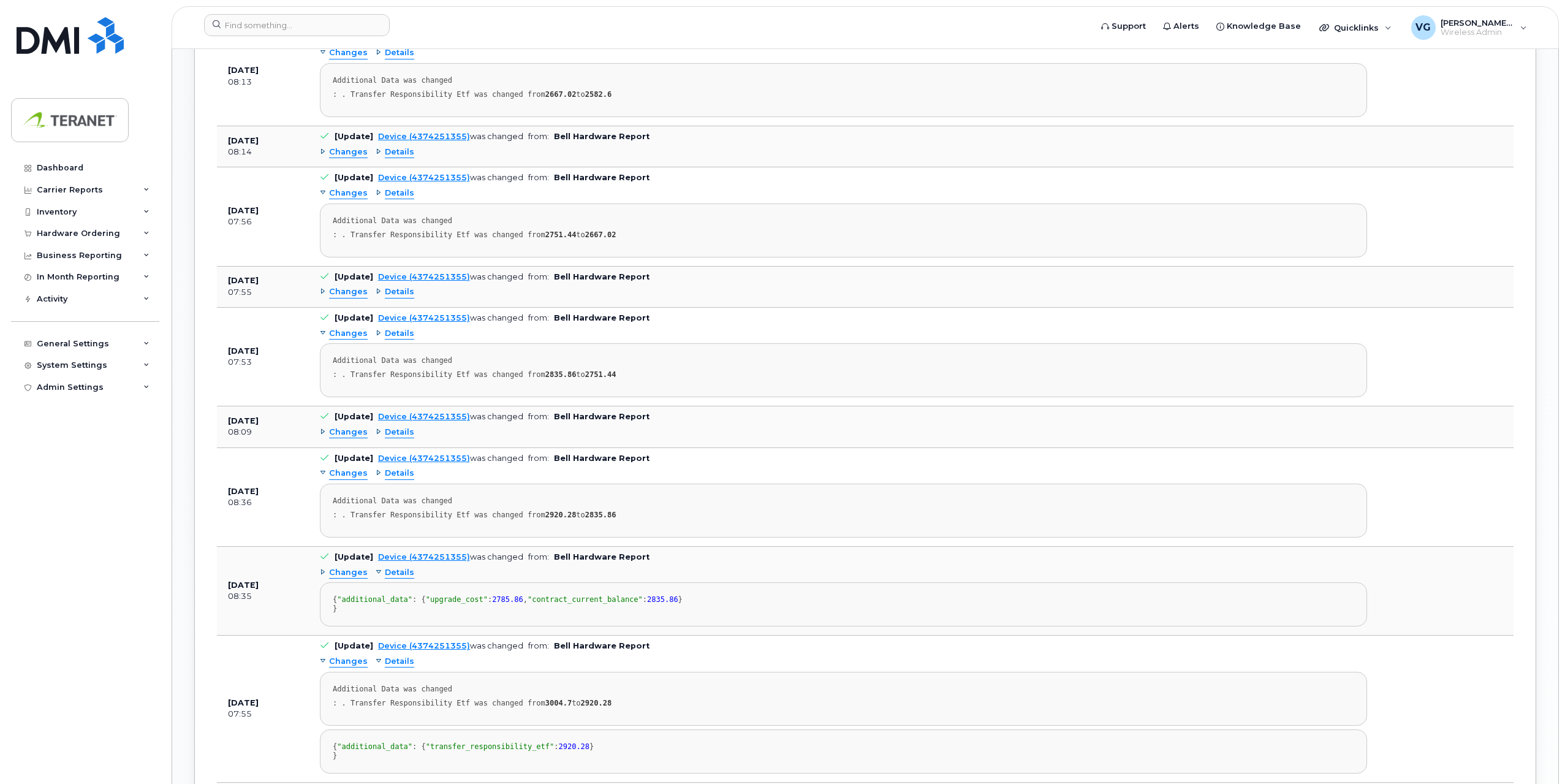
scroll to position [1402, 0]
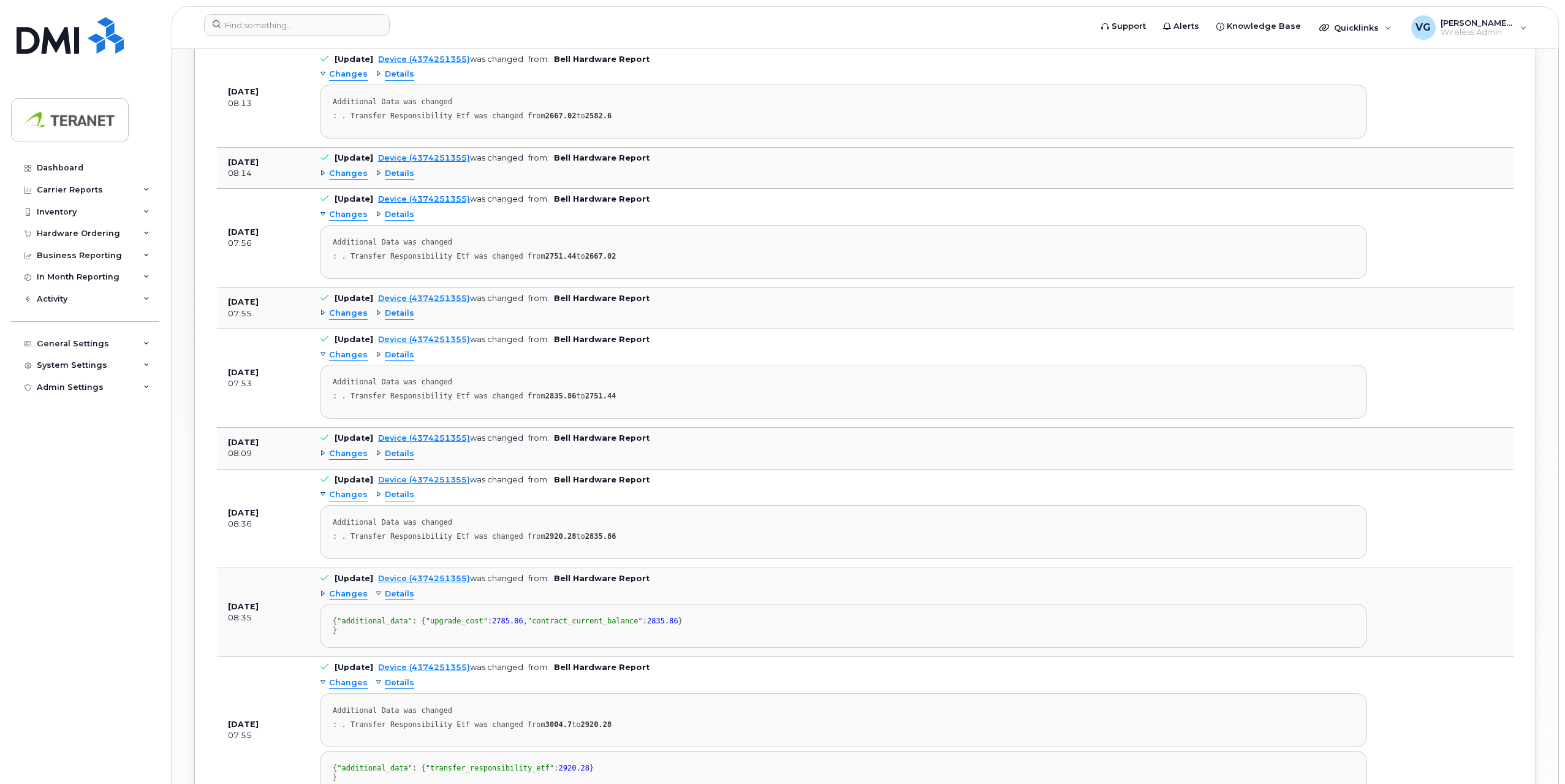
click at [393, 454] on span "Details" at bounding box center [399, 454] width 29 height 12
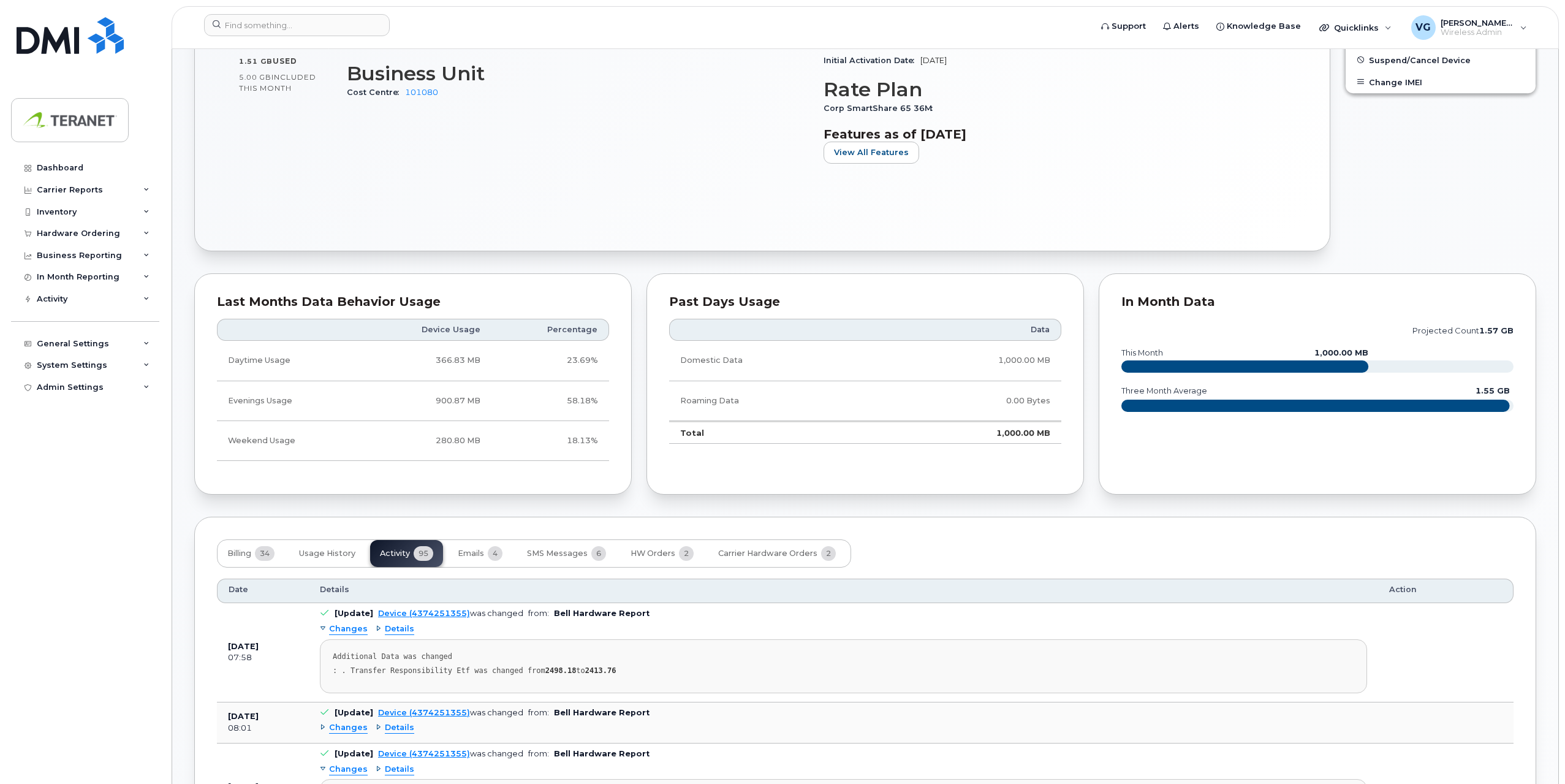
scroll to position [545, 0]
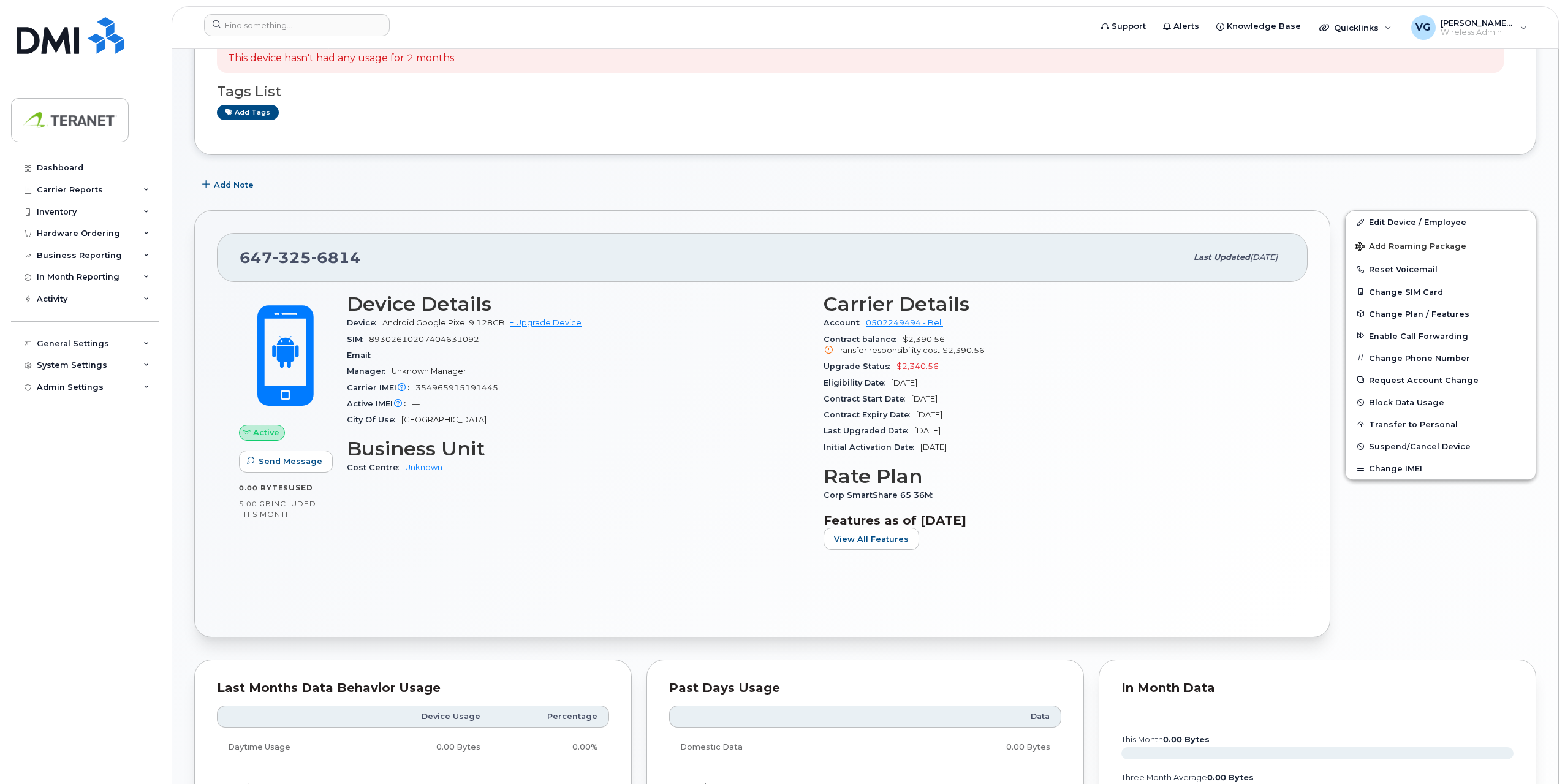
scroll to position [122, 0]
